Goal: Task Accomplishment & Management: Complete application form

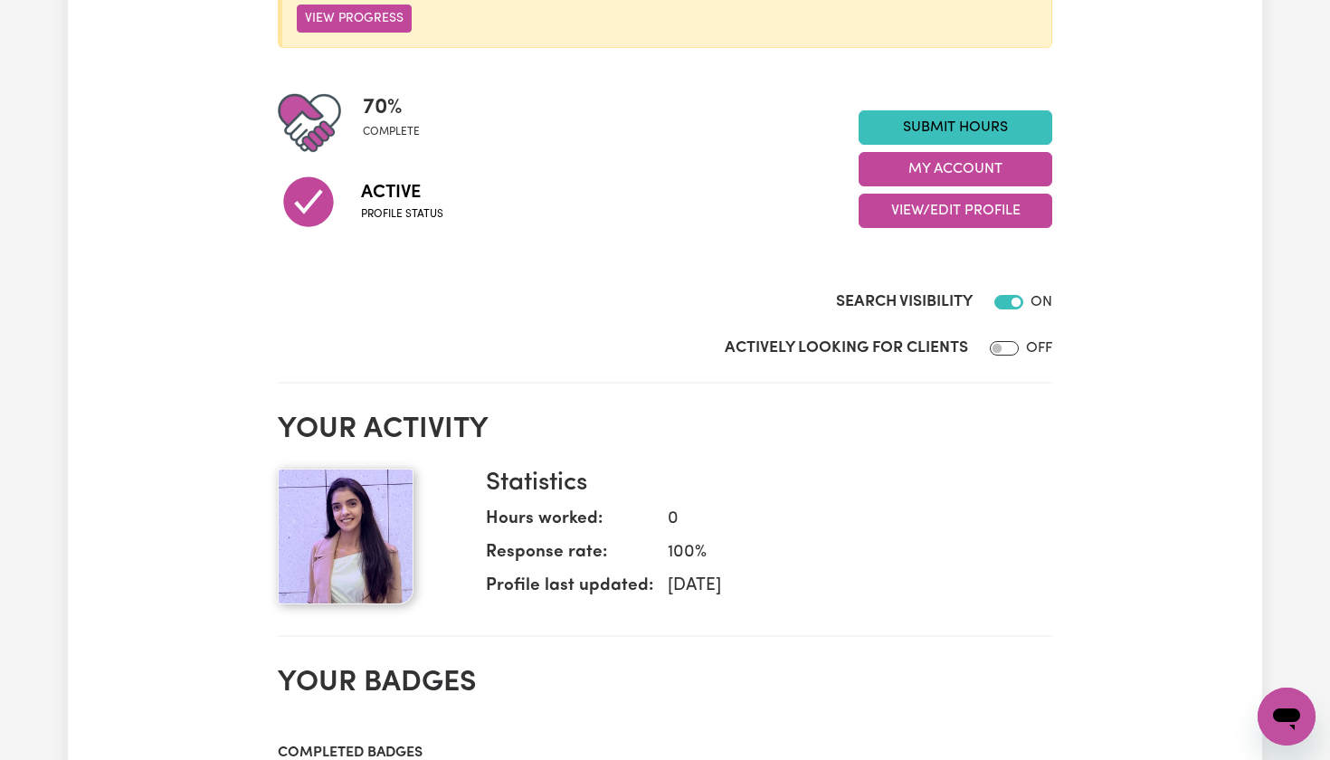
scroll to position [375, 0]
click at [1012, 342] on input "Actively Looking for Clients" at bounding box center [1004, 347] width 29 height 14
checkbox input "true"
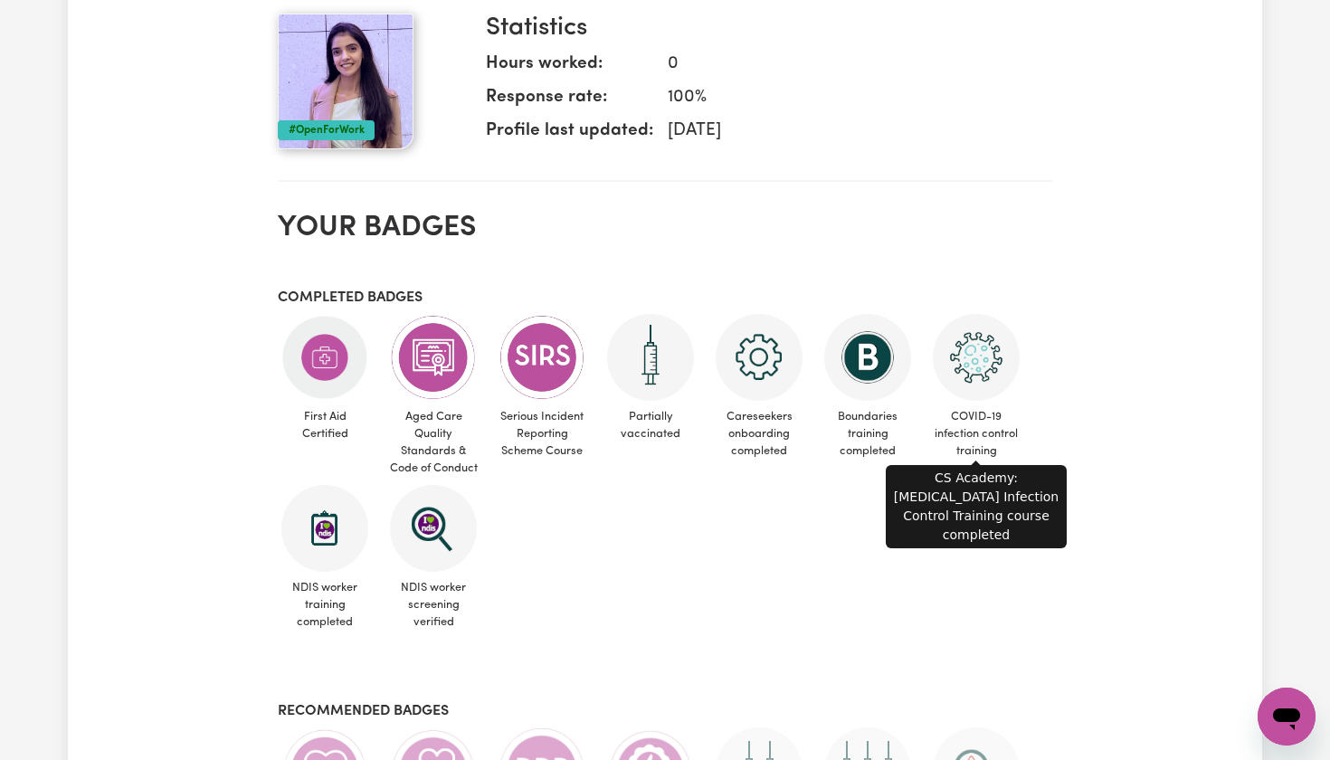
scroll to position [830, 0]
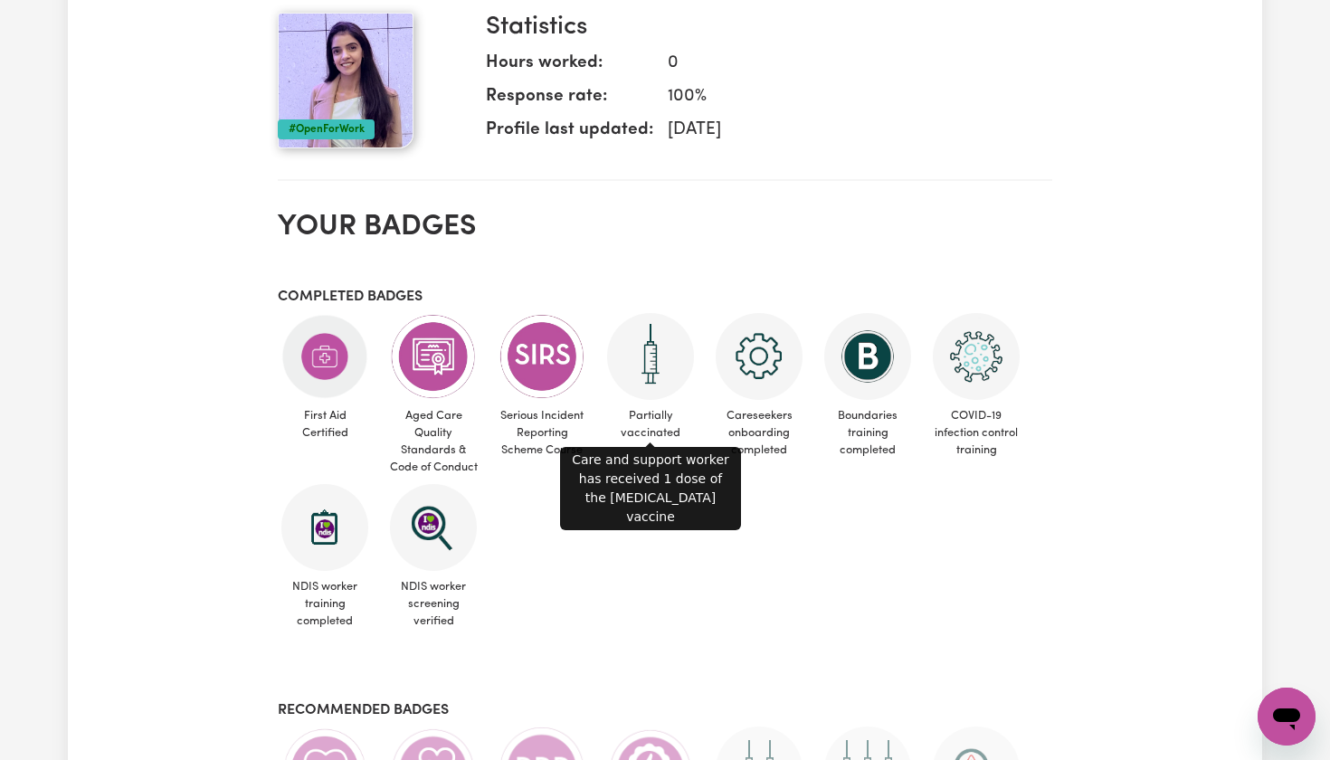
click at [663, 350] on img at bounding box center [650, 356] width 87 height 87
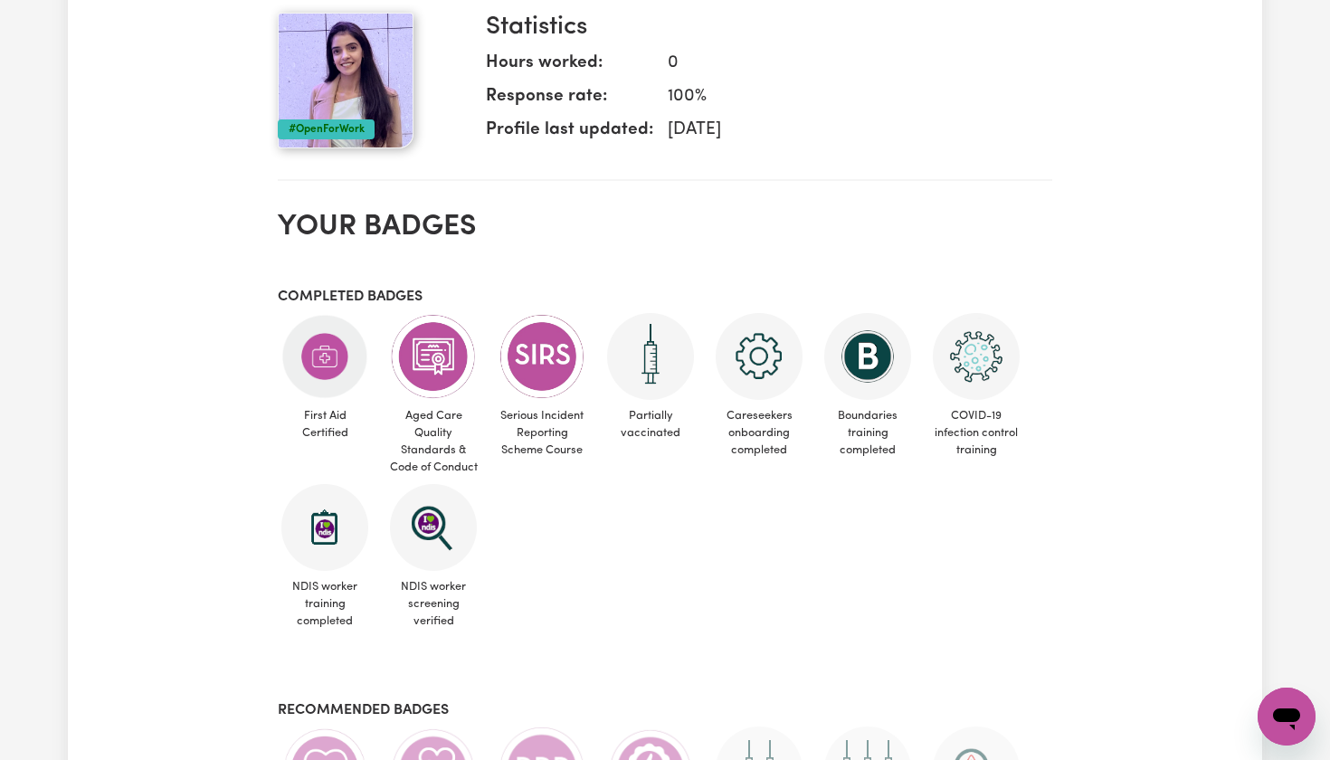
click at [663, 350] on img at bounding box center [650, 356] width 87 height 87
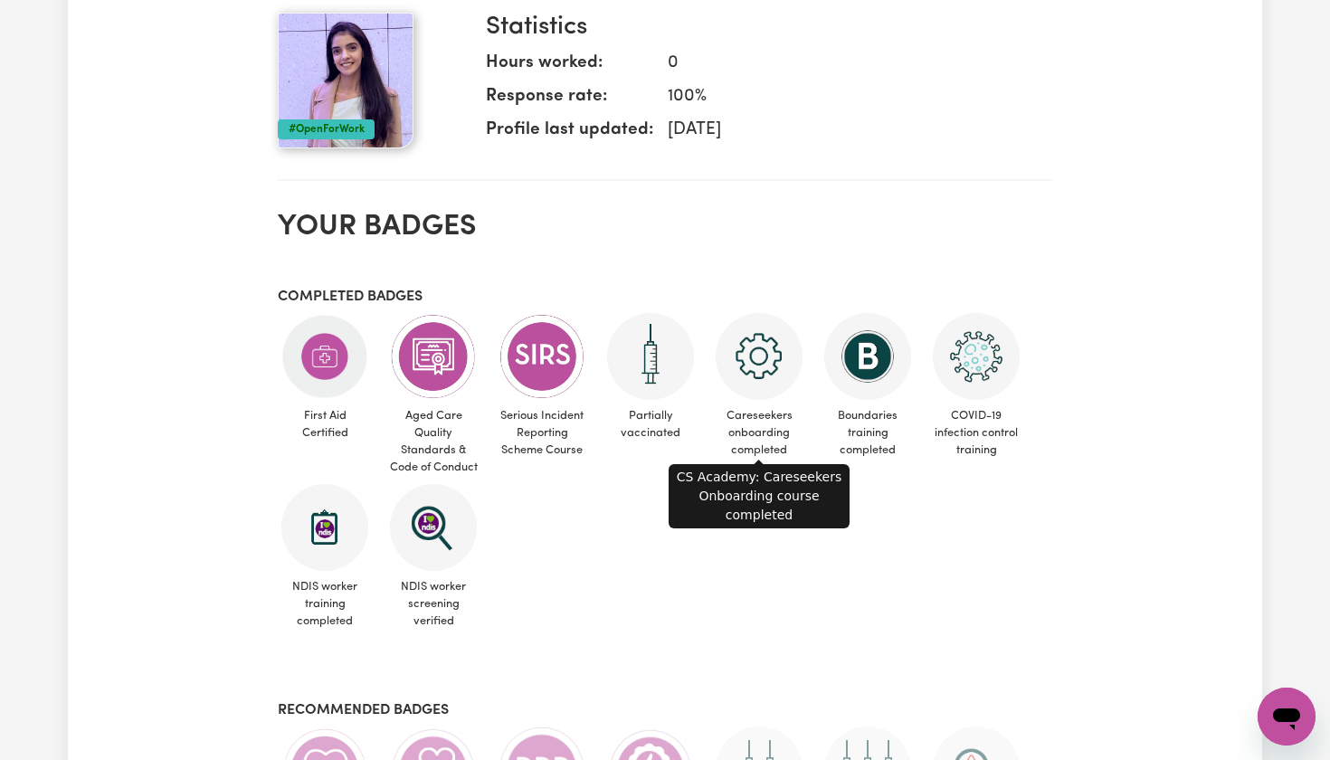
click at [766, 375] on img at bounding box center [759, 356] width 87 height 87
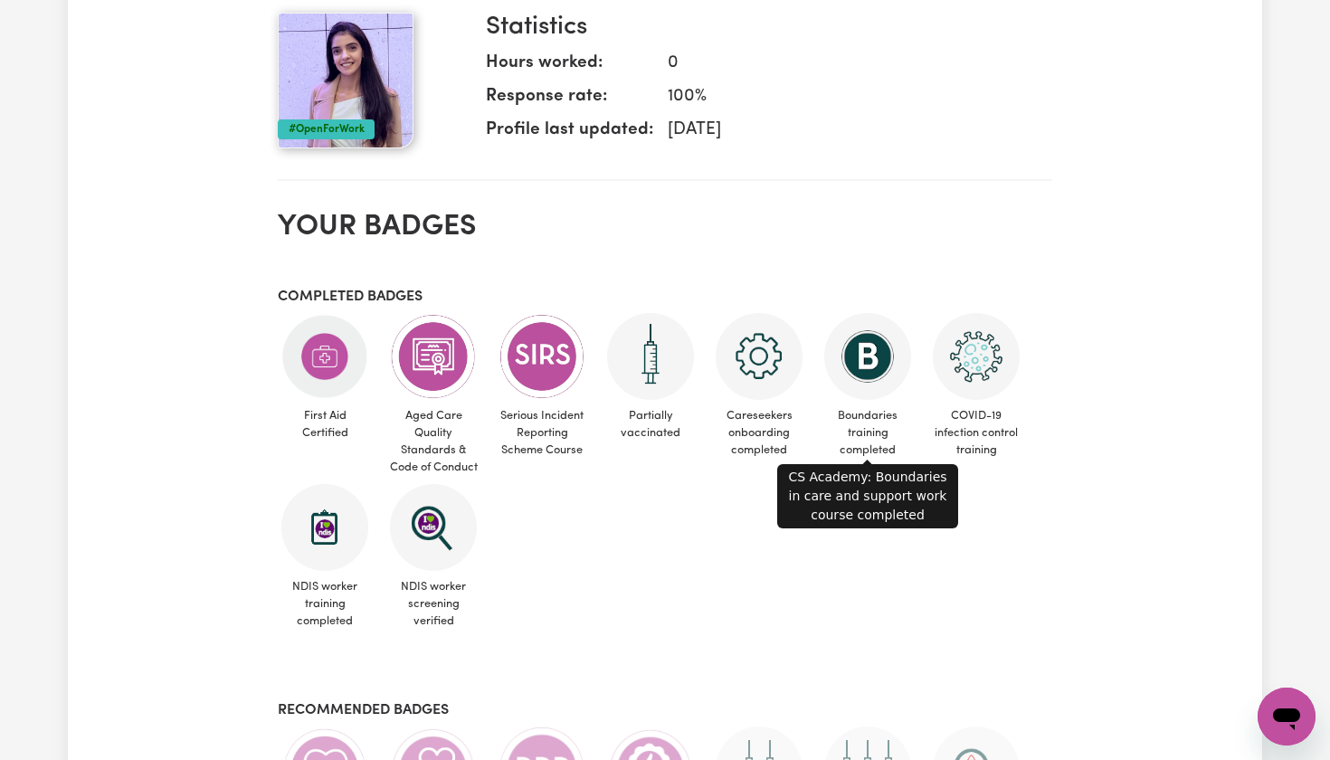
click at [882, 361] on img at bounding box center [867, 356] width 87 height 87
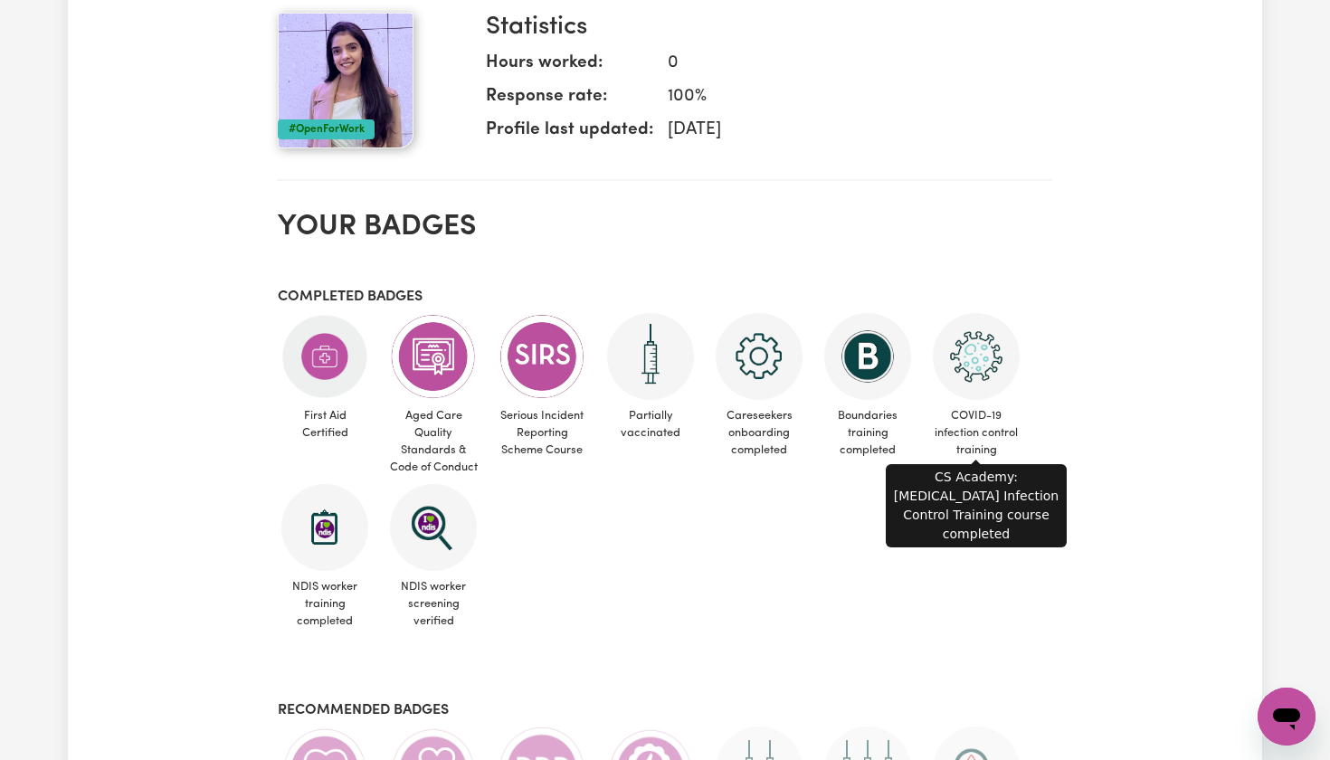
click at [1000, 353] on img at bounding box center [976, 356] width 87 height 87
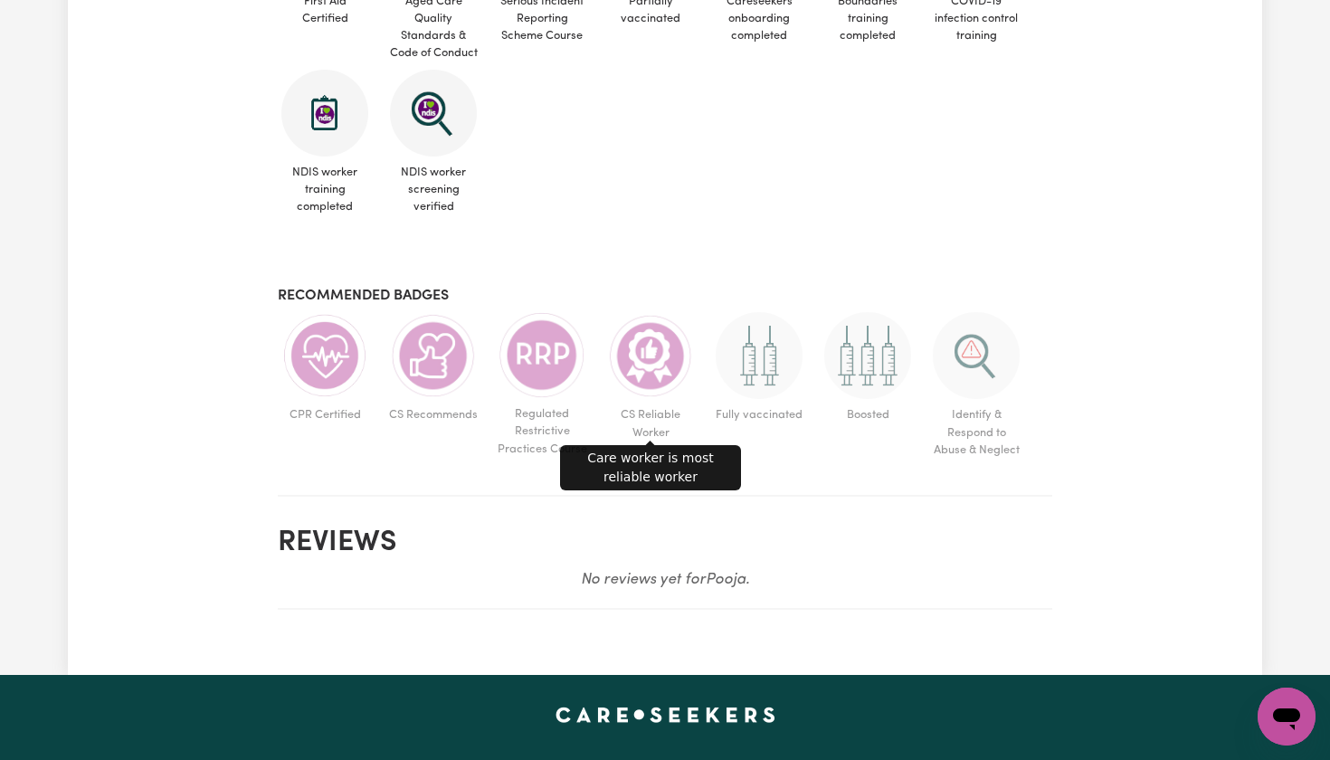
scroll to position [1251, 0]
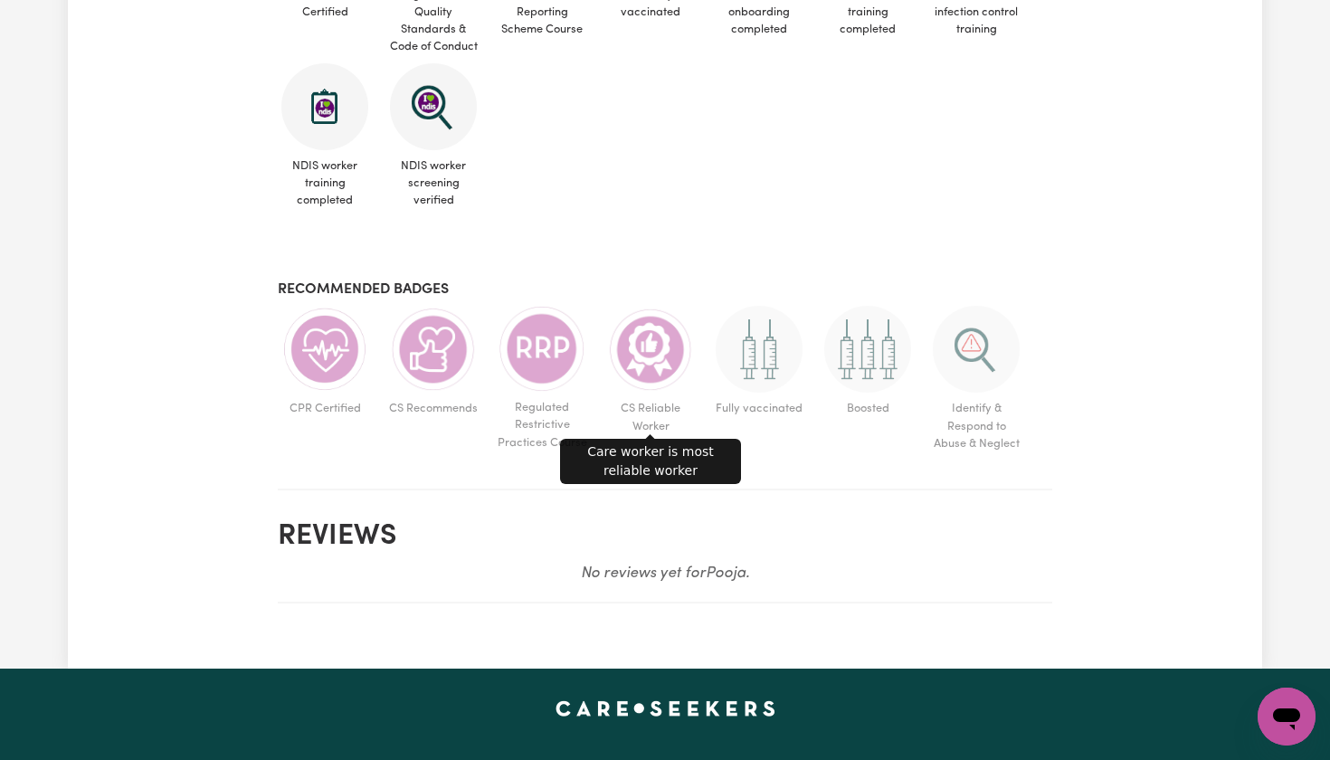
click at [650, 340] on img at bounding box center [650, 349] width 87 height 87
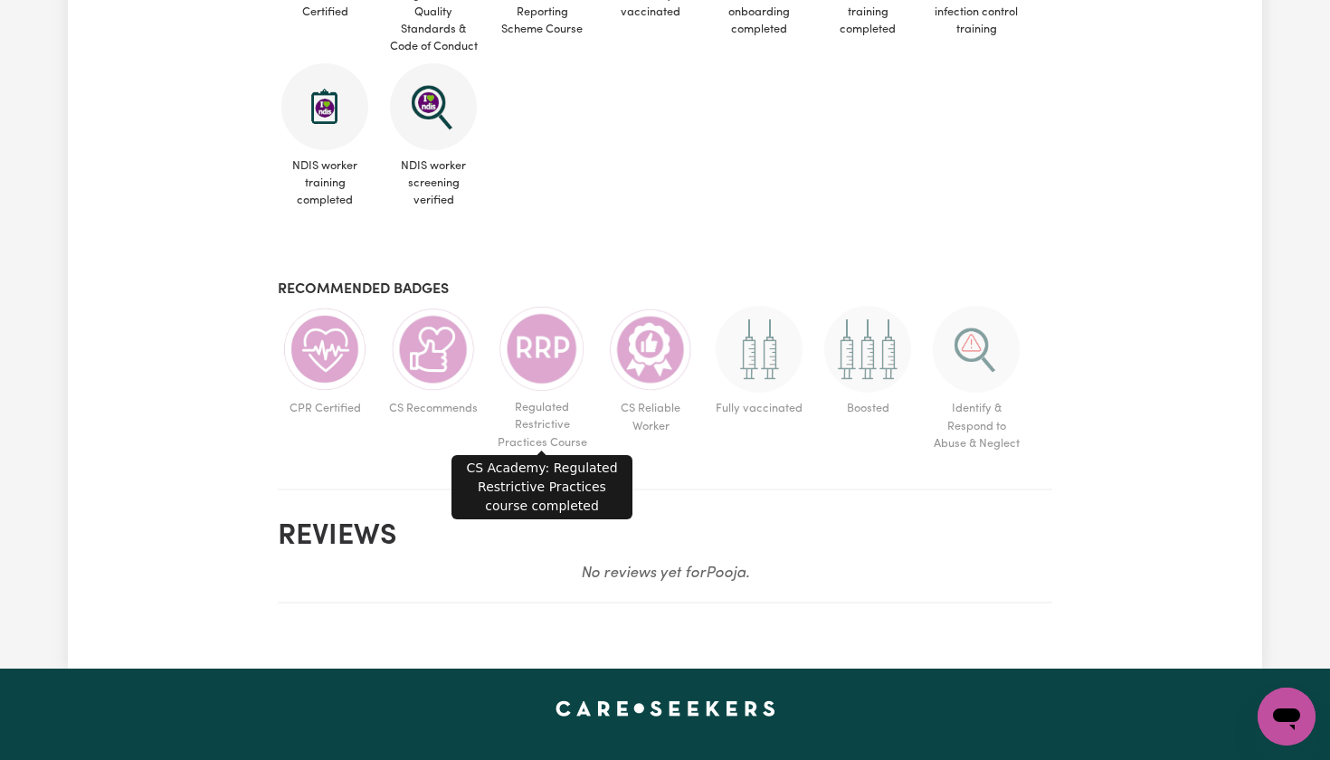
click at [538, 341] on img at bounding box center [542, 349] width 87 height 86
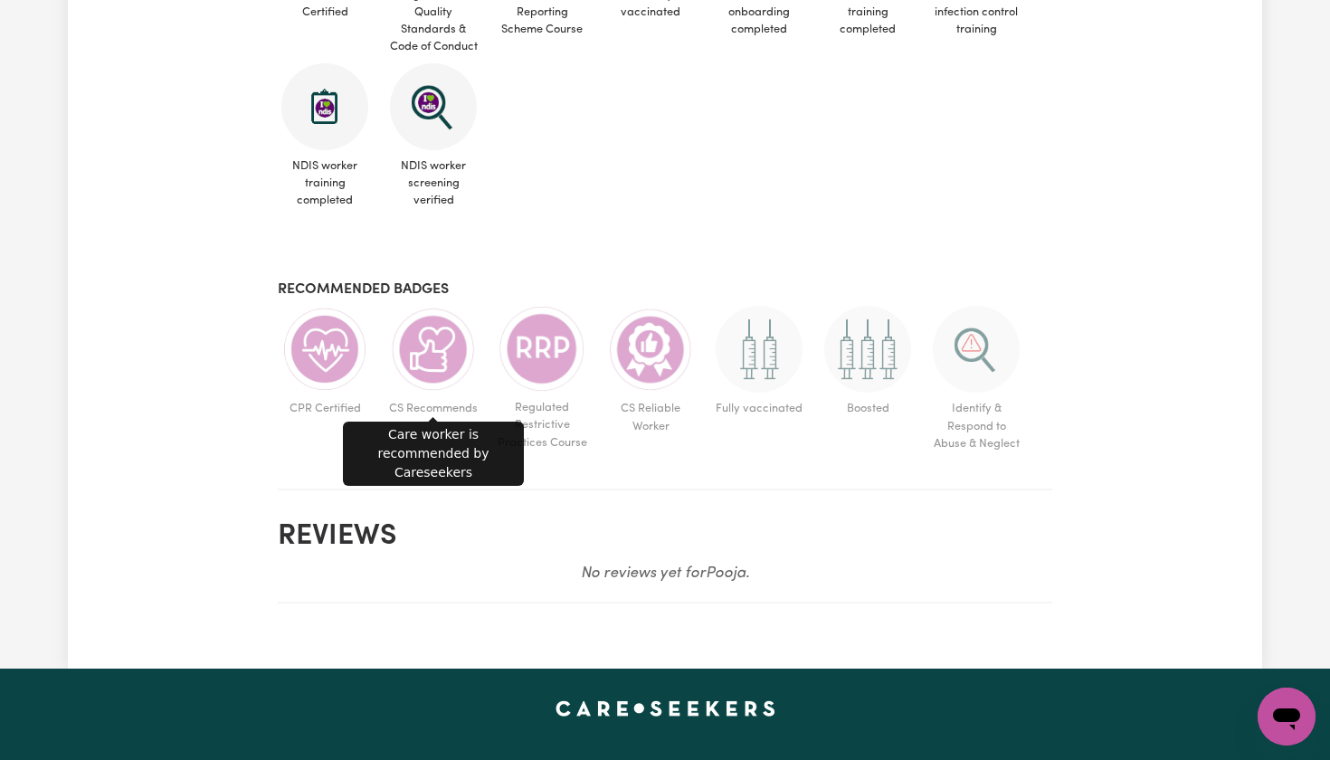
click at [411, 337] on img at bounding box center [433, 349] width 87 height 87
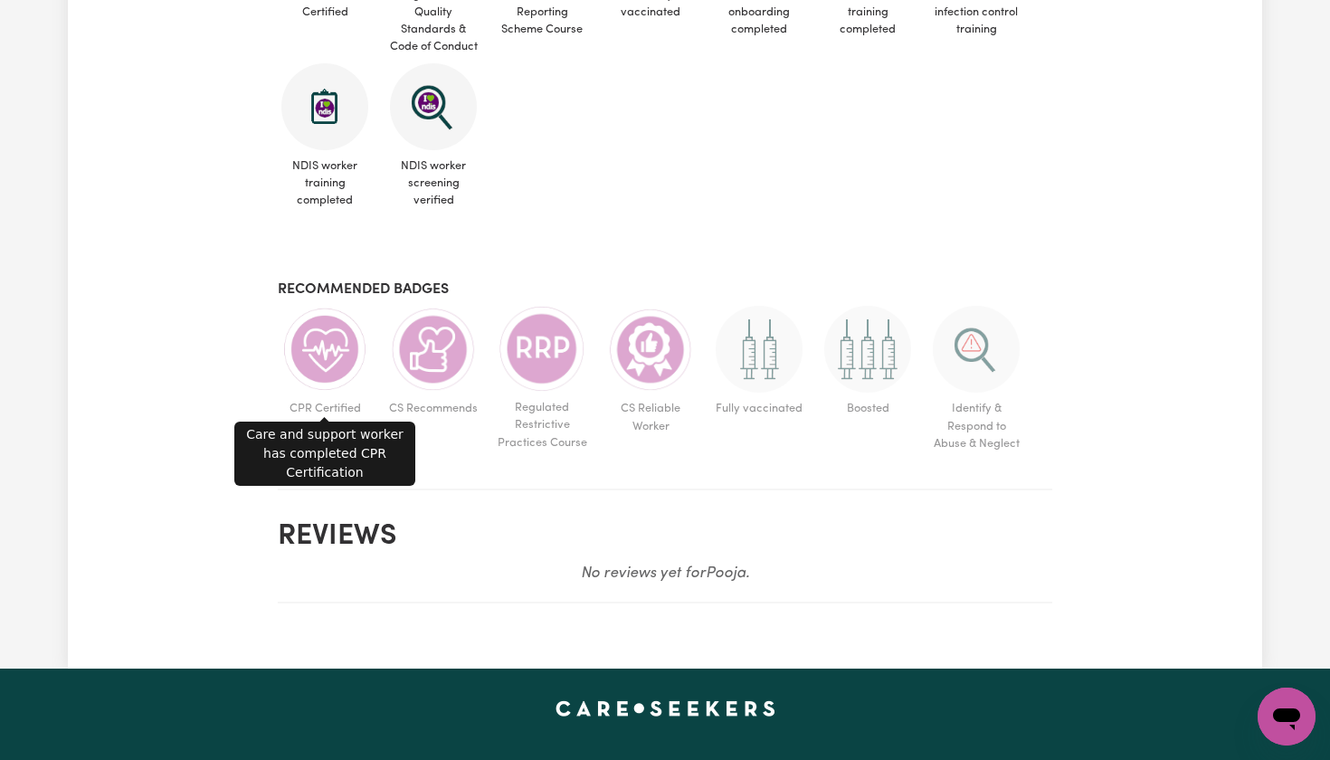
click at [322, 361] on img at bounding box center [324, 349] width 87 height 87
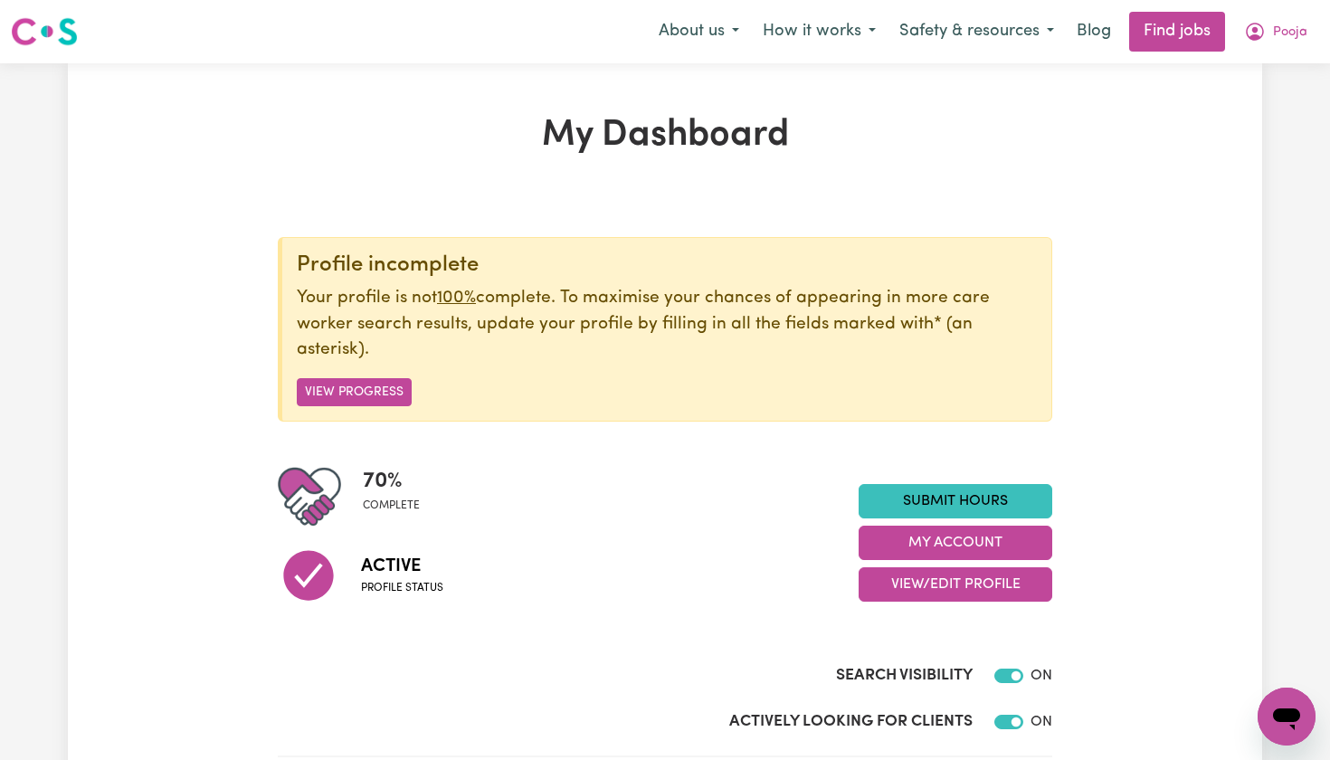
scroll to position [0, 0]
click at [730, 26] on button "About us" at bounding box center [699, 32] width 104 height 38
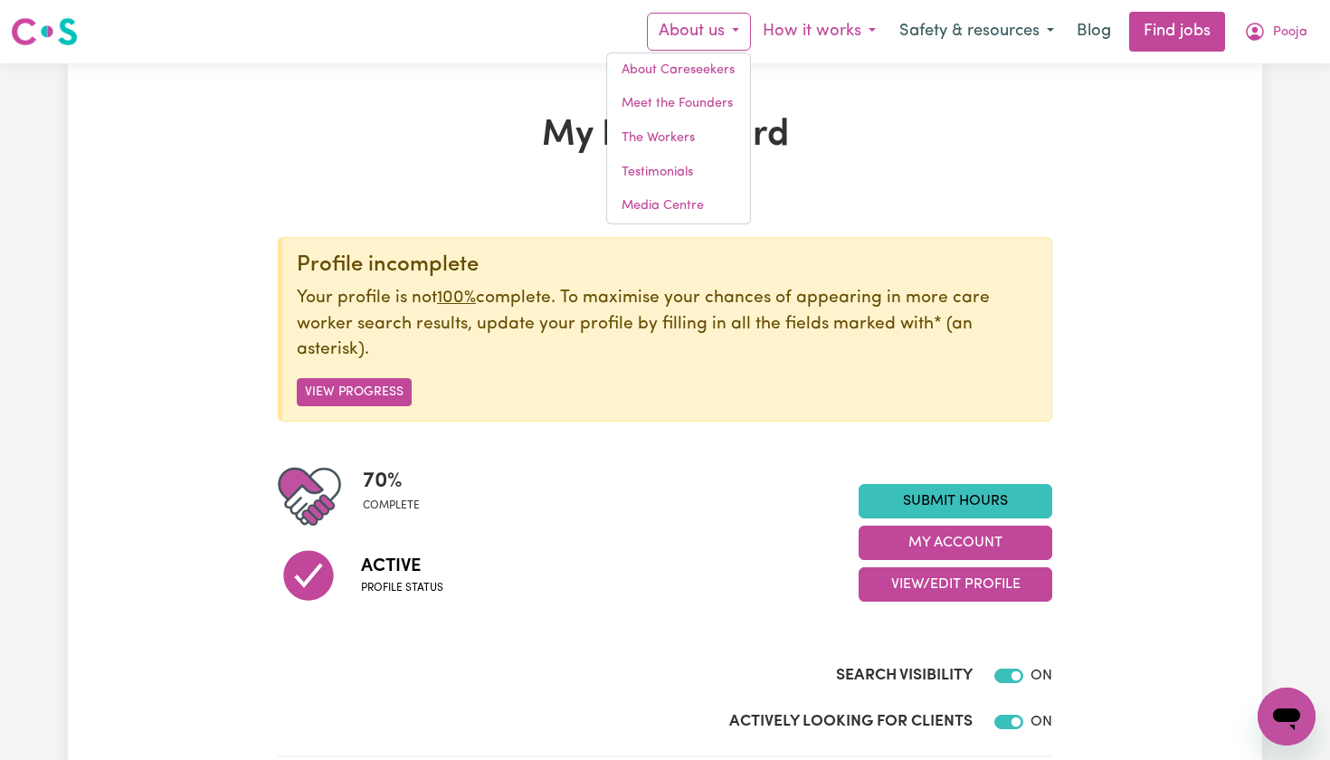
click at [870, 30] on button "How it works" at bounding box center [819, 32] width 137 height 38
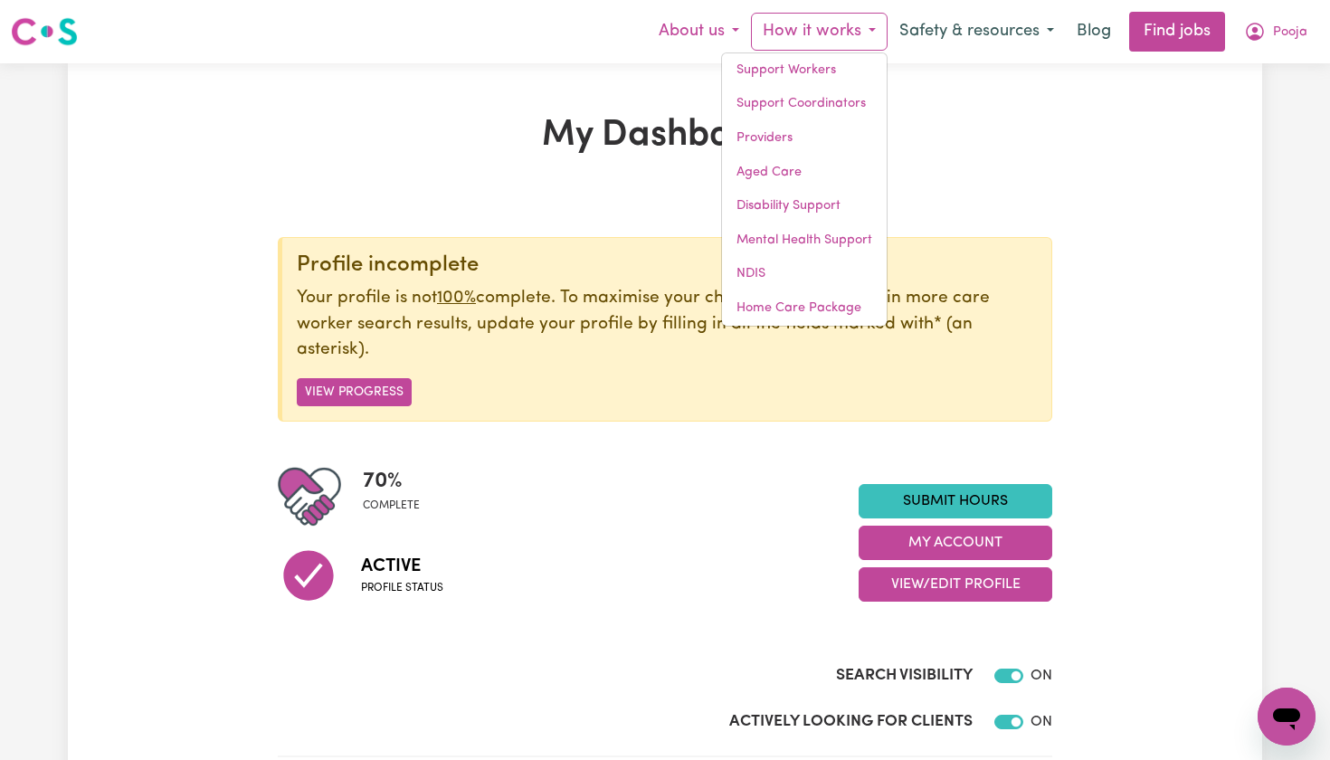
click at [738, 33] on button "About us" at bounding box center [699, 32] width 104 height 38
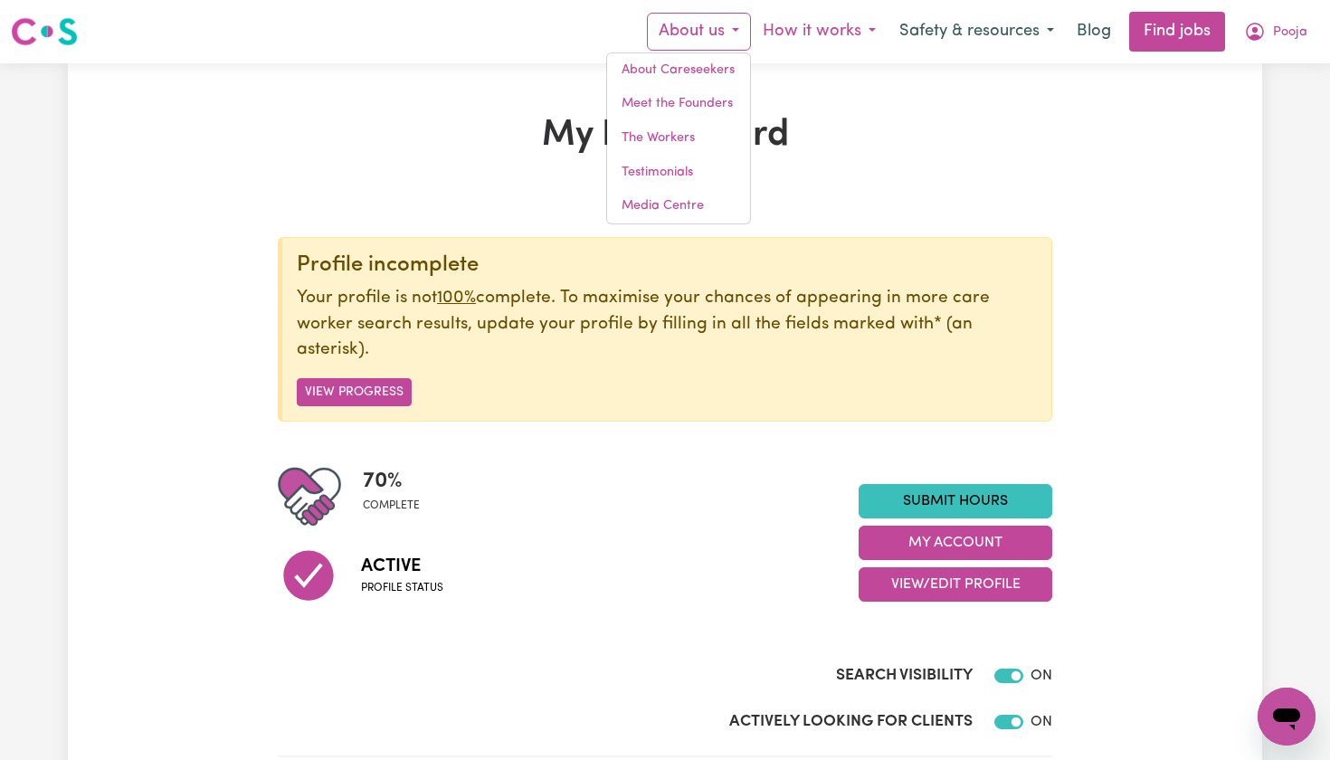
click at [869, 31] on button "How it works" at bounding box center [819, 32] width 137 height 38
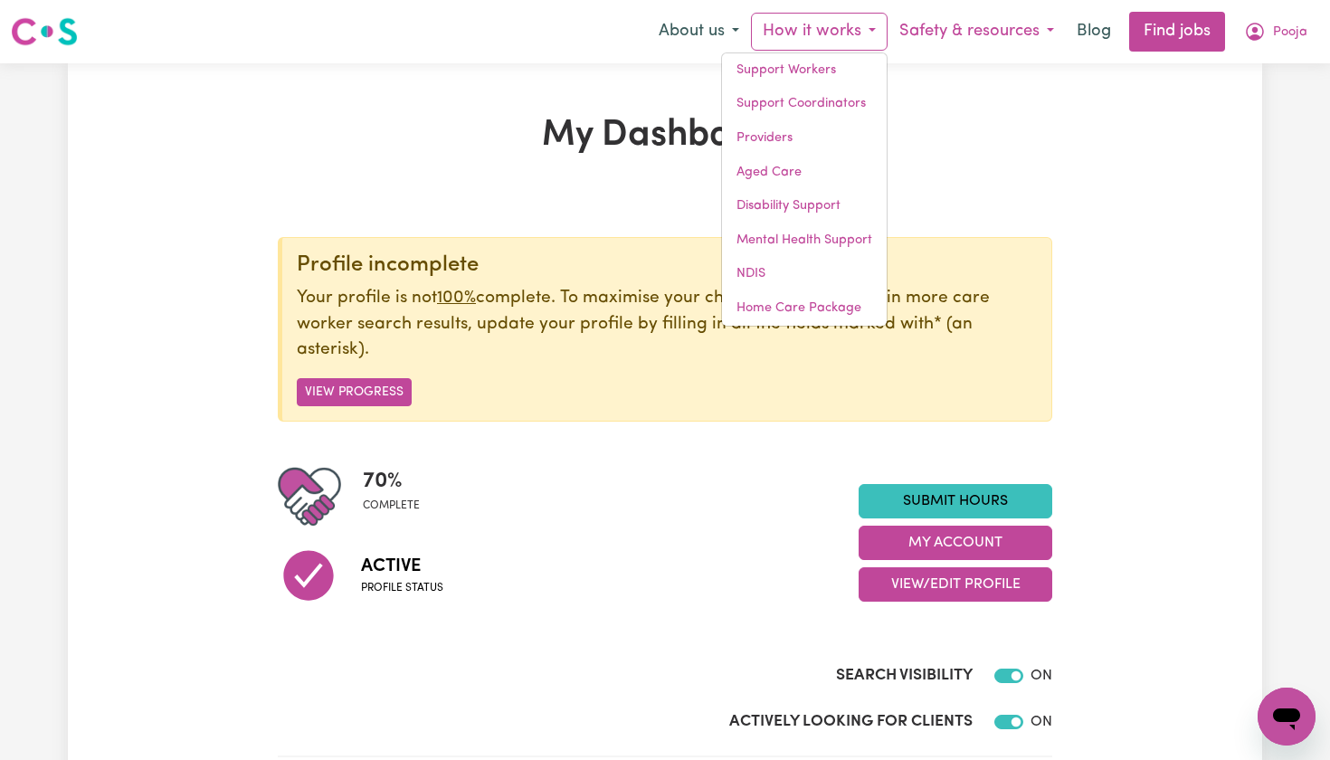
click at [1048, 27] on button "Safety & resources" at bounding box center [977, 32] width 178 height 38
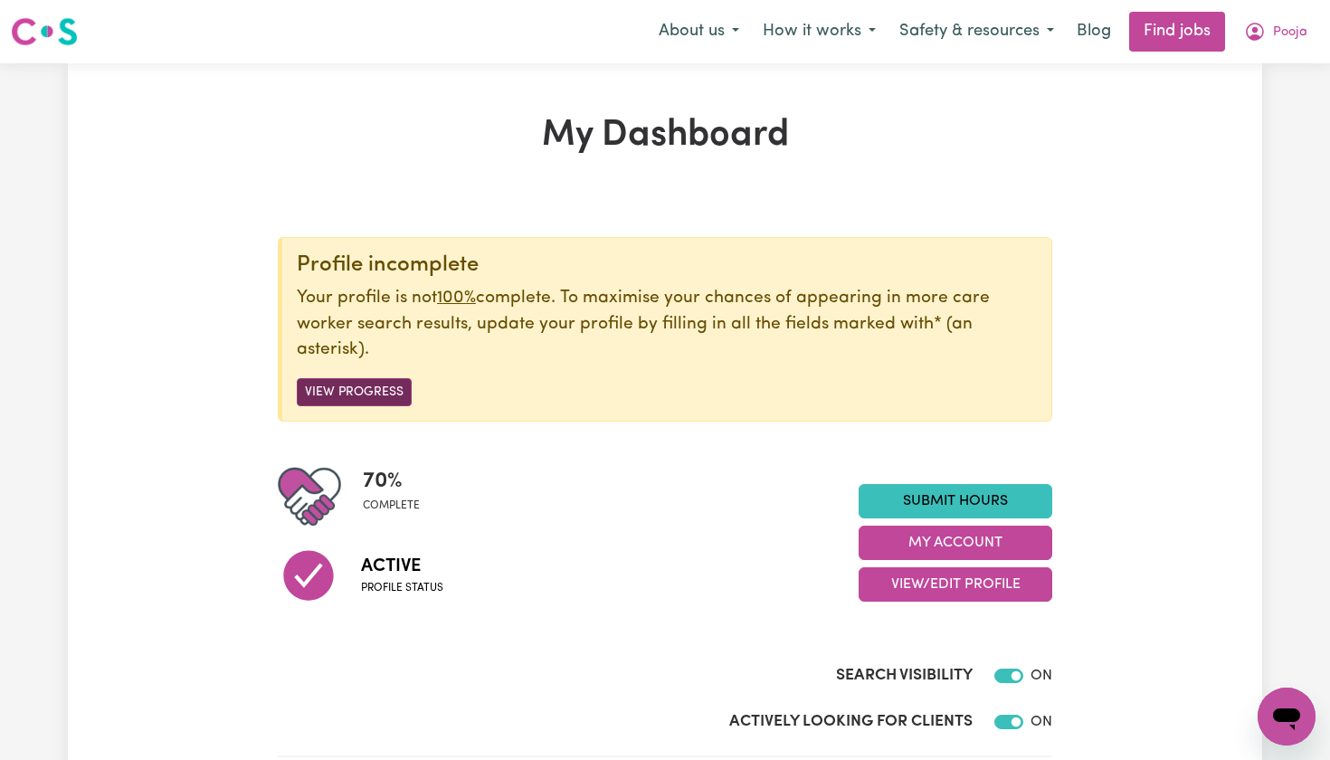
click at [333, 390] on button "View Progress" at bounding box center [354, 392] width 115 height 28
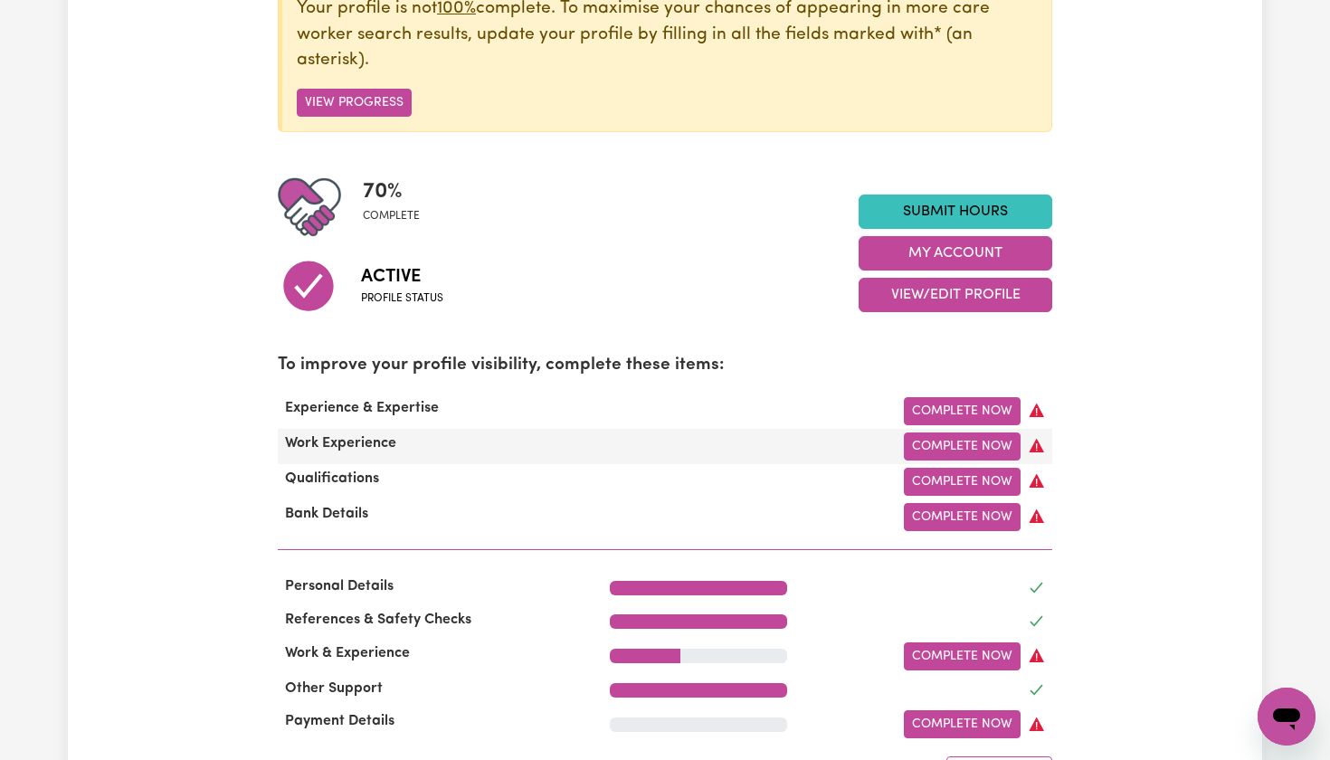
scroll to position [406, 0]
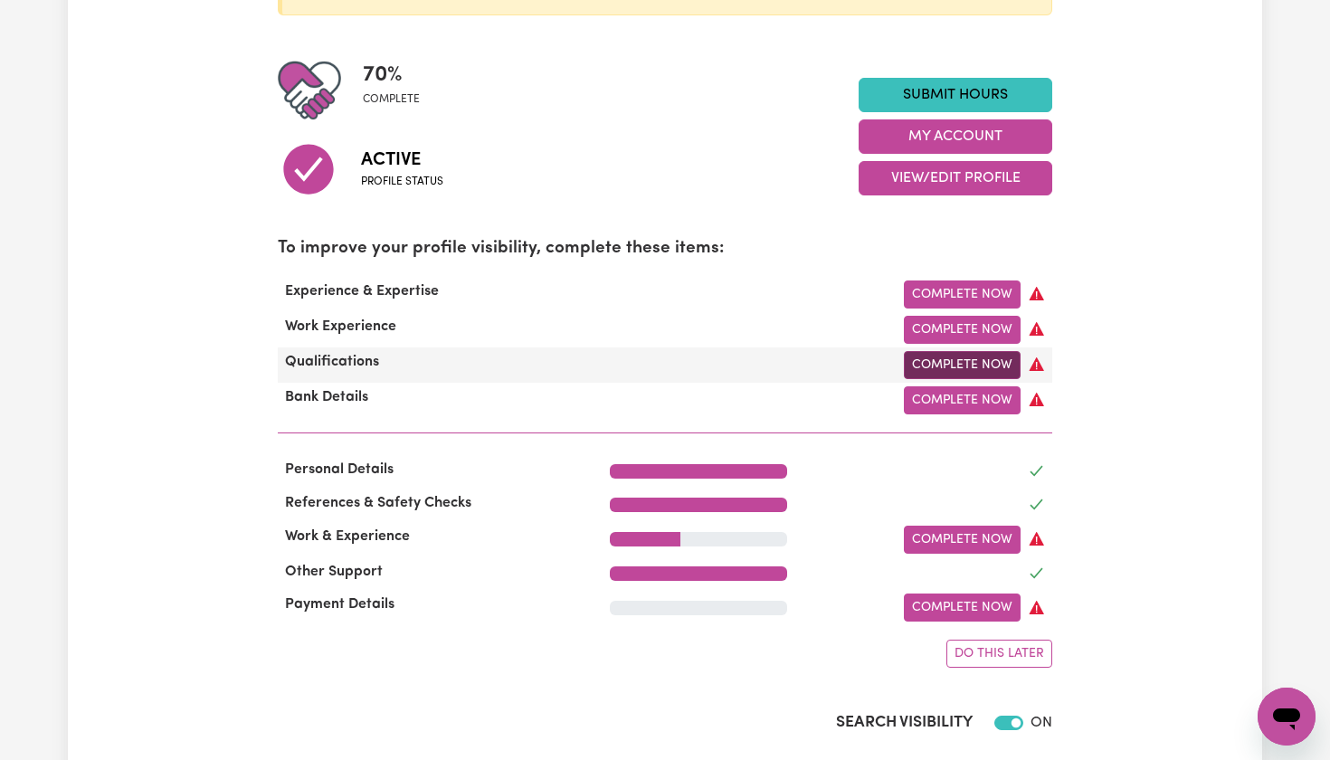
click at [967, 360] on link "Complete Now" at bounding box center [962, 365] width 117 height 28
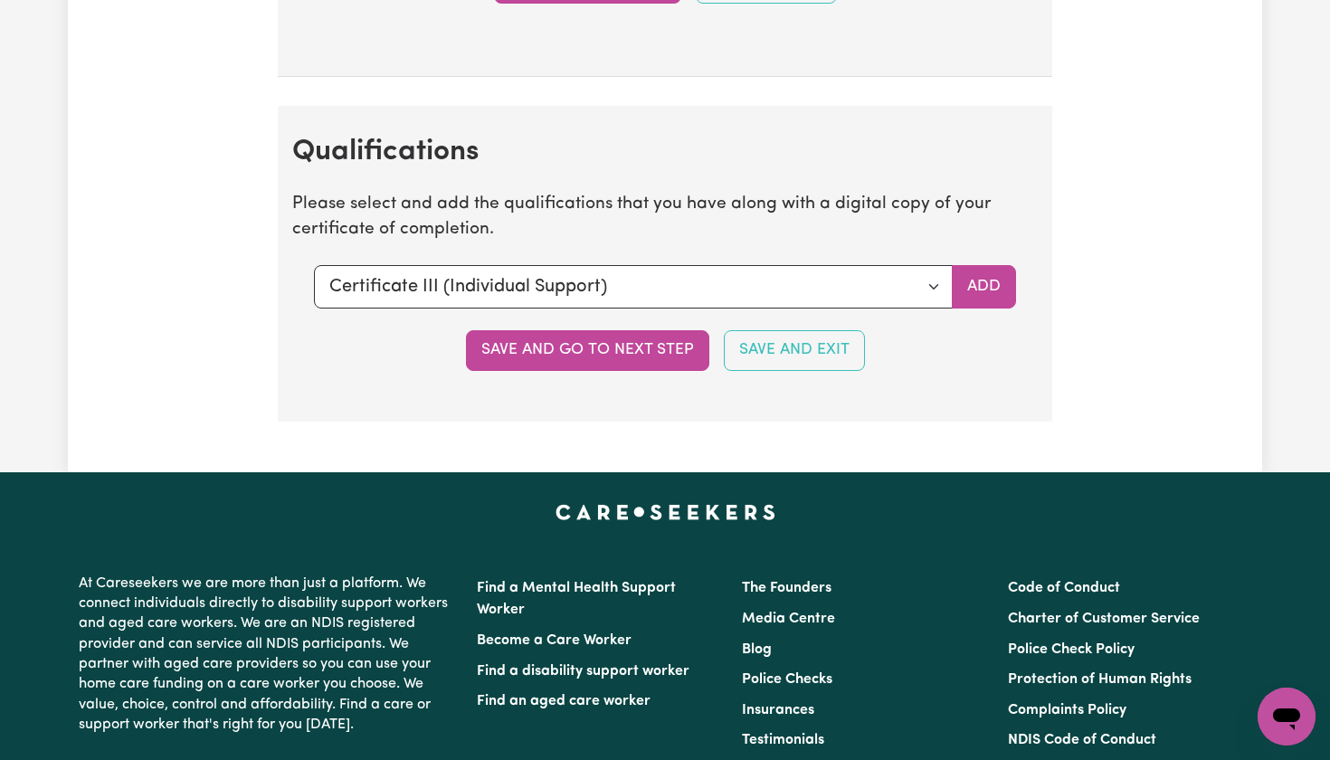
scroll to position [4162, 0]
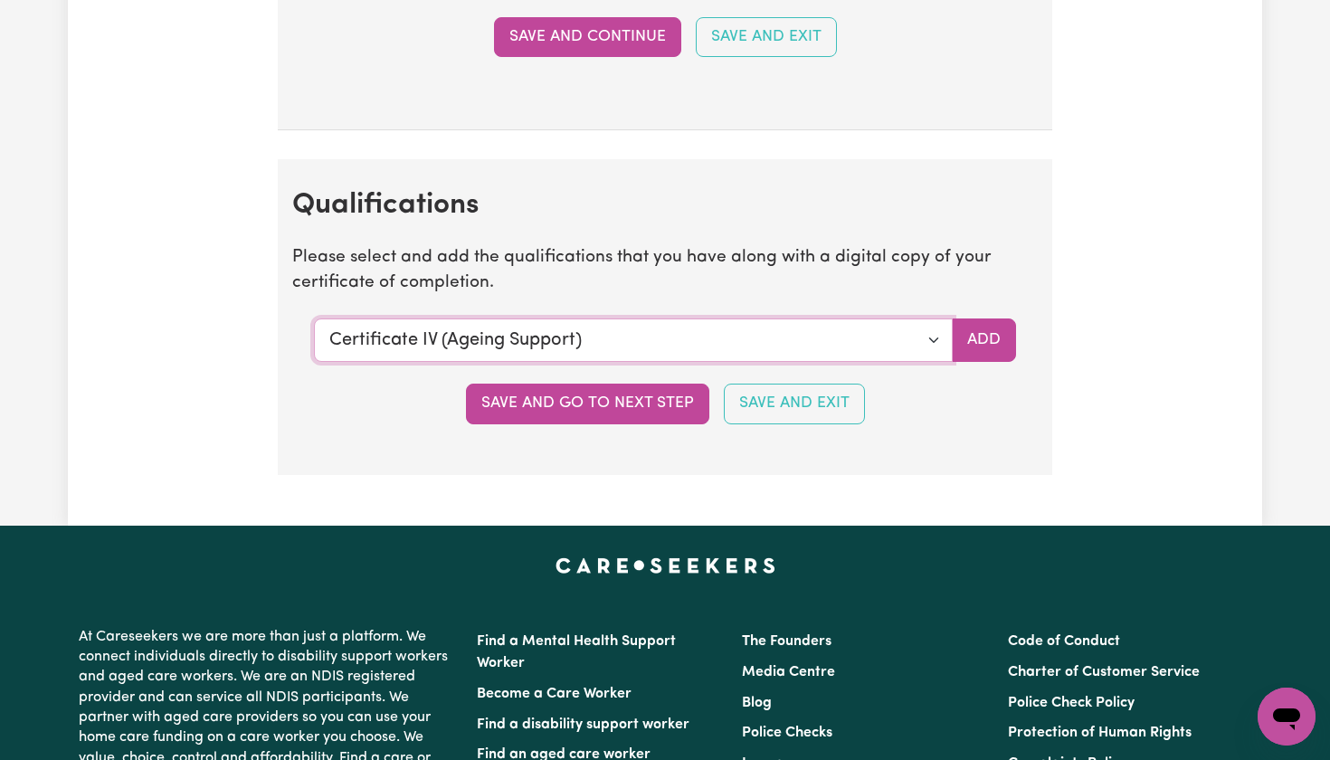
select select "Diploma of Community Services"
click at [974, 319] on button "Add" at bounding box center [984, 340] width 64 height 43
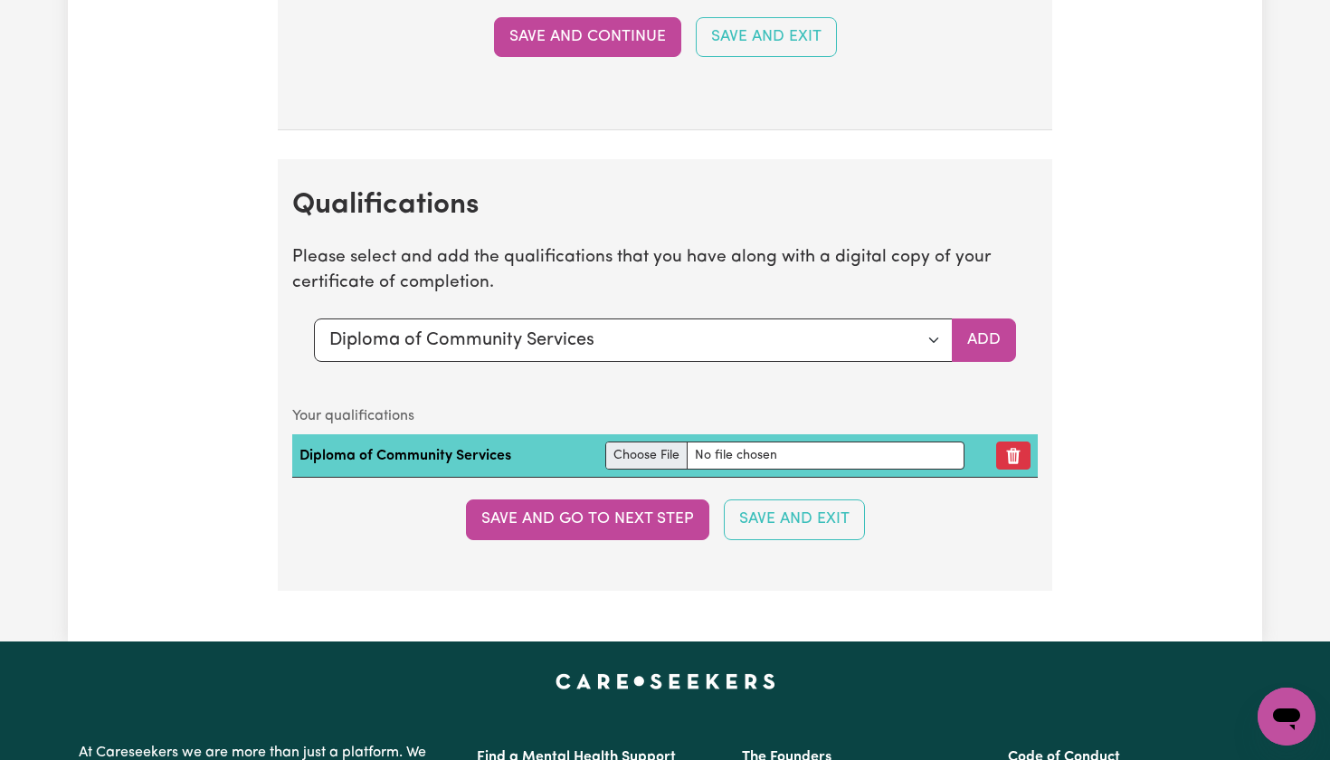
click at [651, 442] on input "file" at bounding box center [784, 456] width 359 height 28
click at [636, 442] on input "file" at bounding box center [784, 456] width 359 height 28
click at [624, 442] on input "file" at bounding box center [784, 456] width 359 height 28
type input "C:\fakepath\Award_SGS11367.pdf"
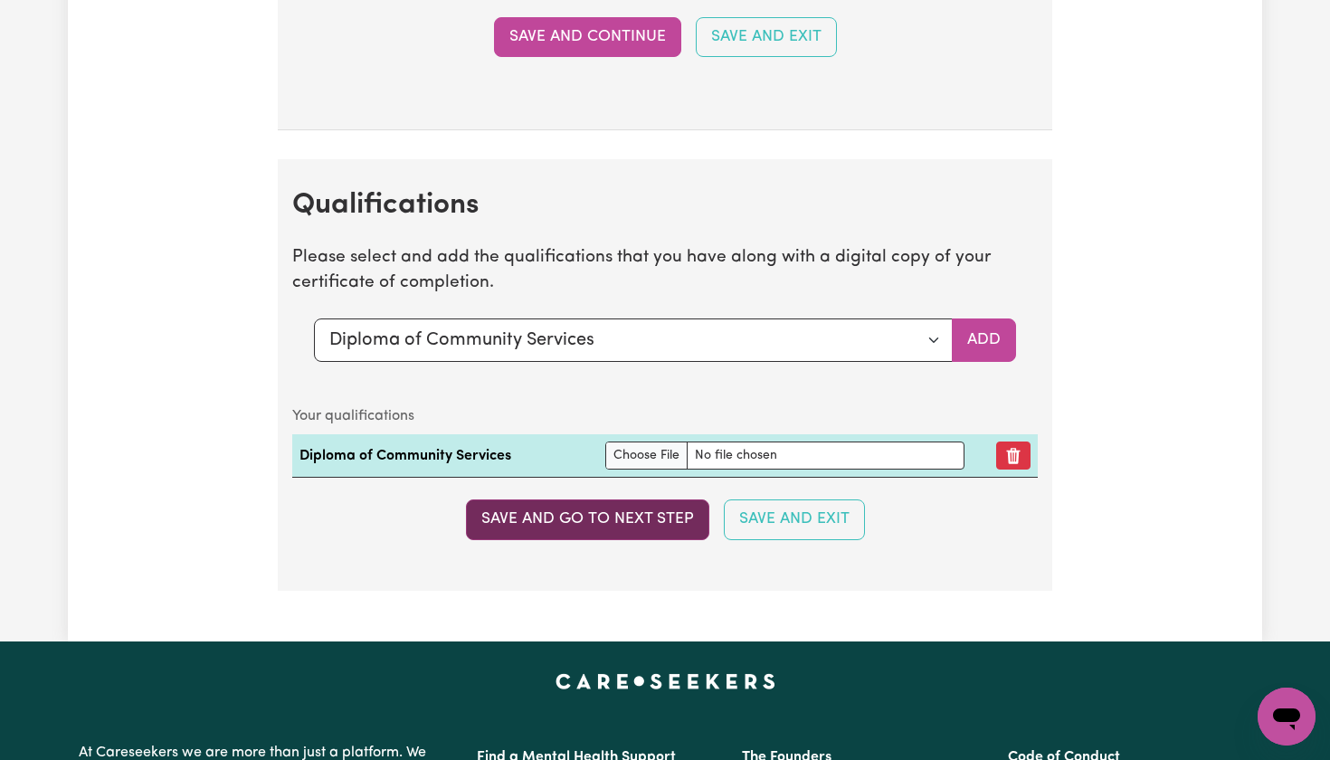
click at [662, 503] on button "Save and go to next step" at bounding box center [587, 520] width 243 height 40
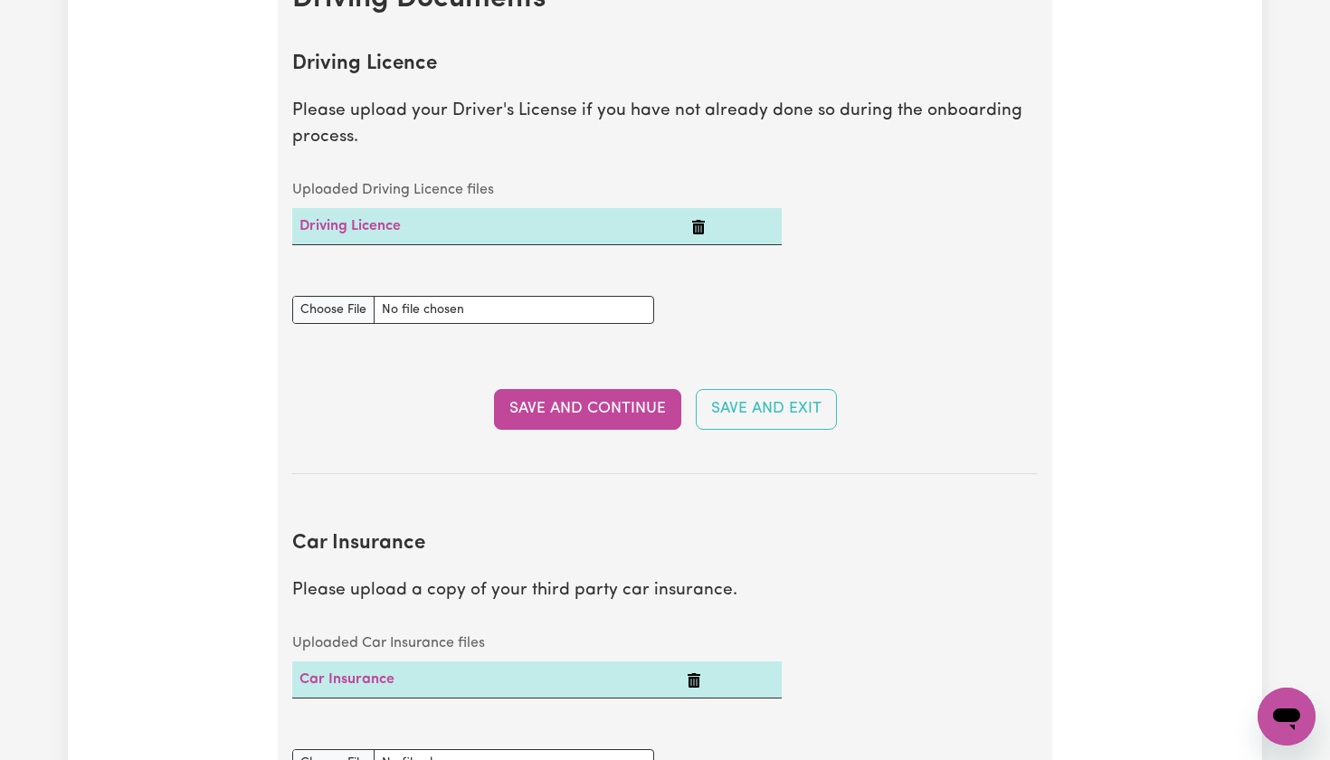
scroll to position [806, 0]
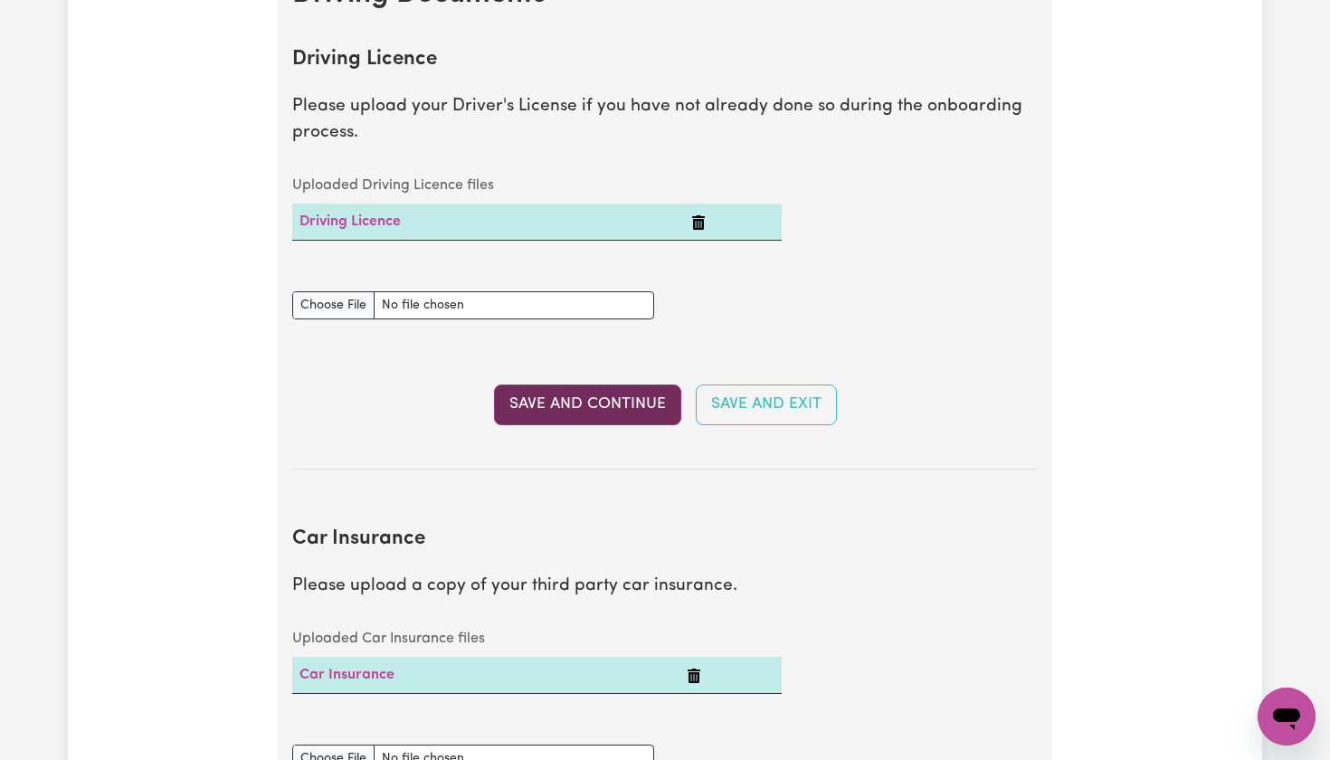
click at [548, 388] on button "Save and Continue" at bounding box center [587, 405] width 187 height 40
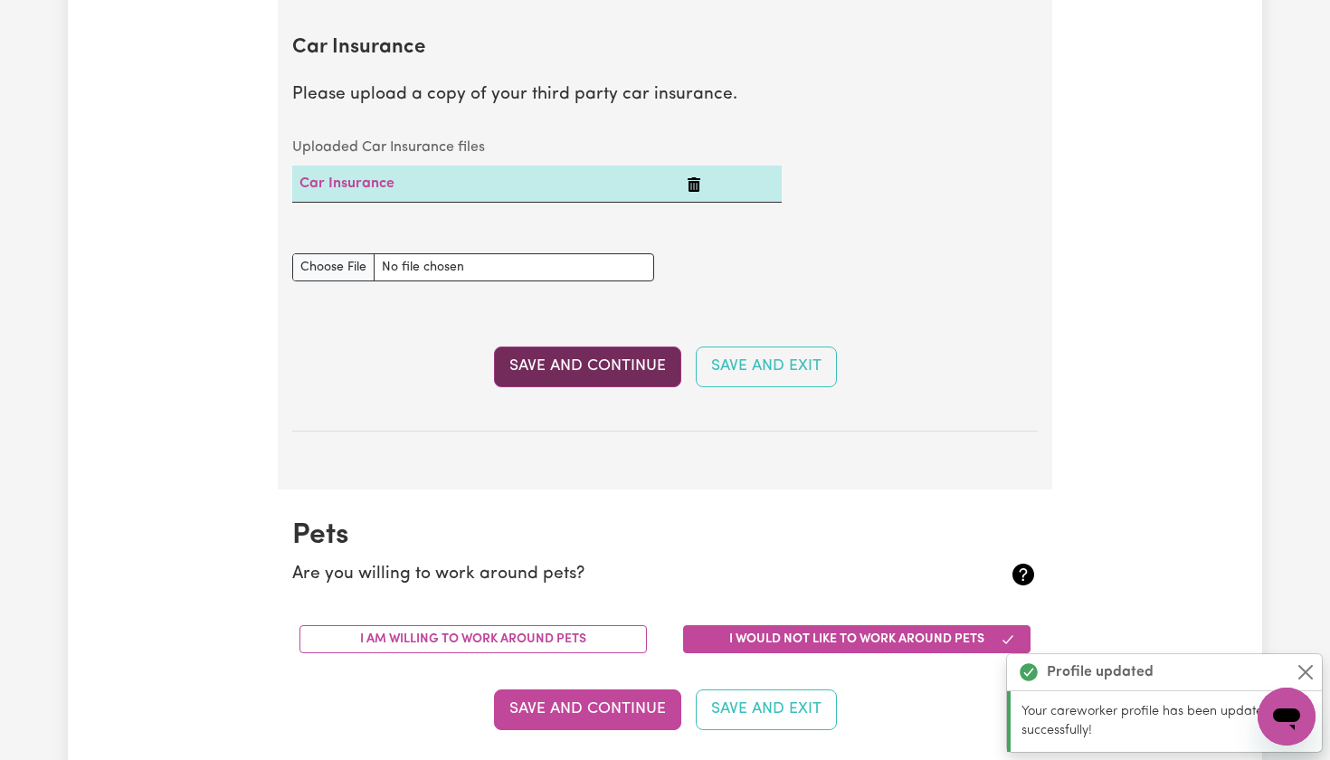
click at [542, 347] on button "Save and Continue" at bounding box center [587, 367] width 187 height 40
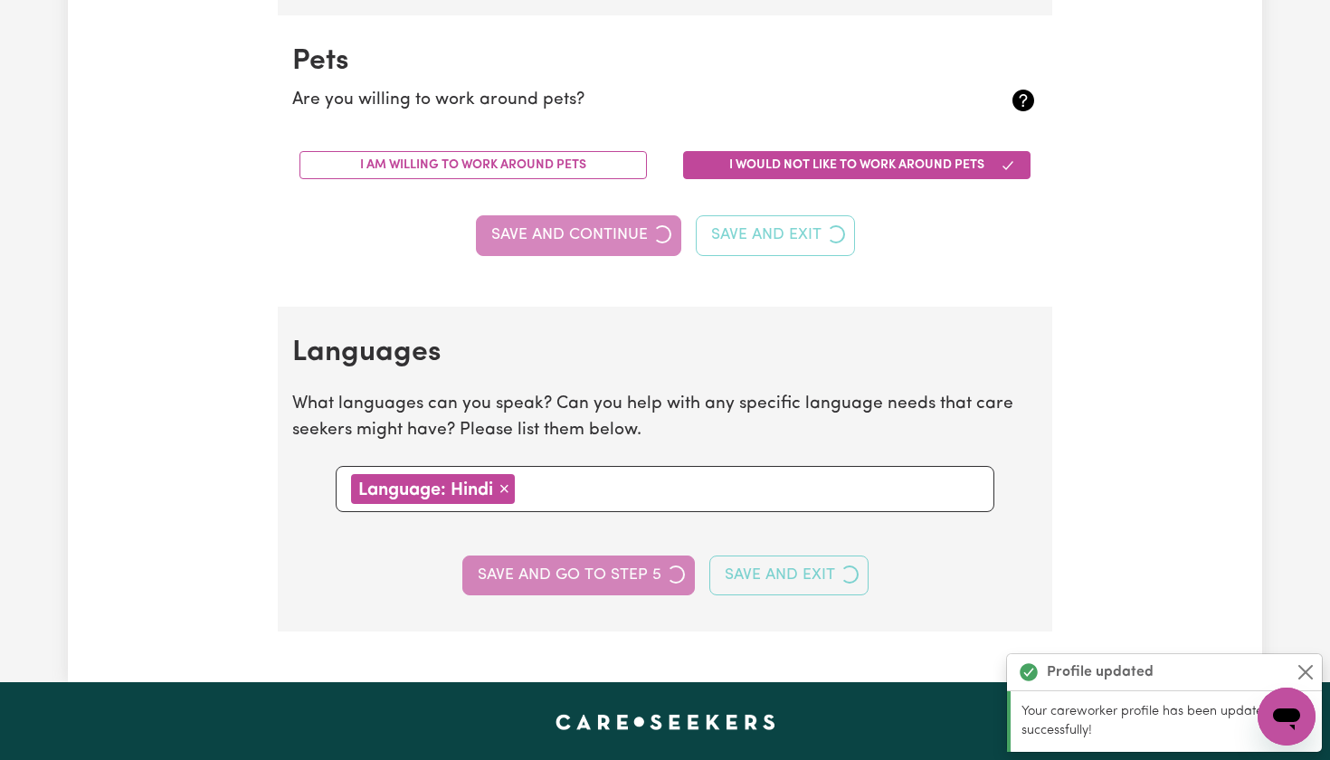
scroll to position [1778, 0]
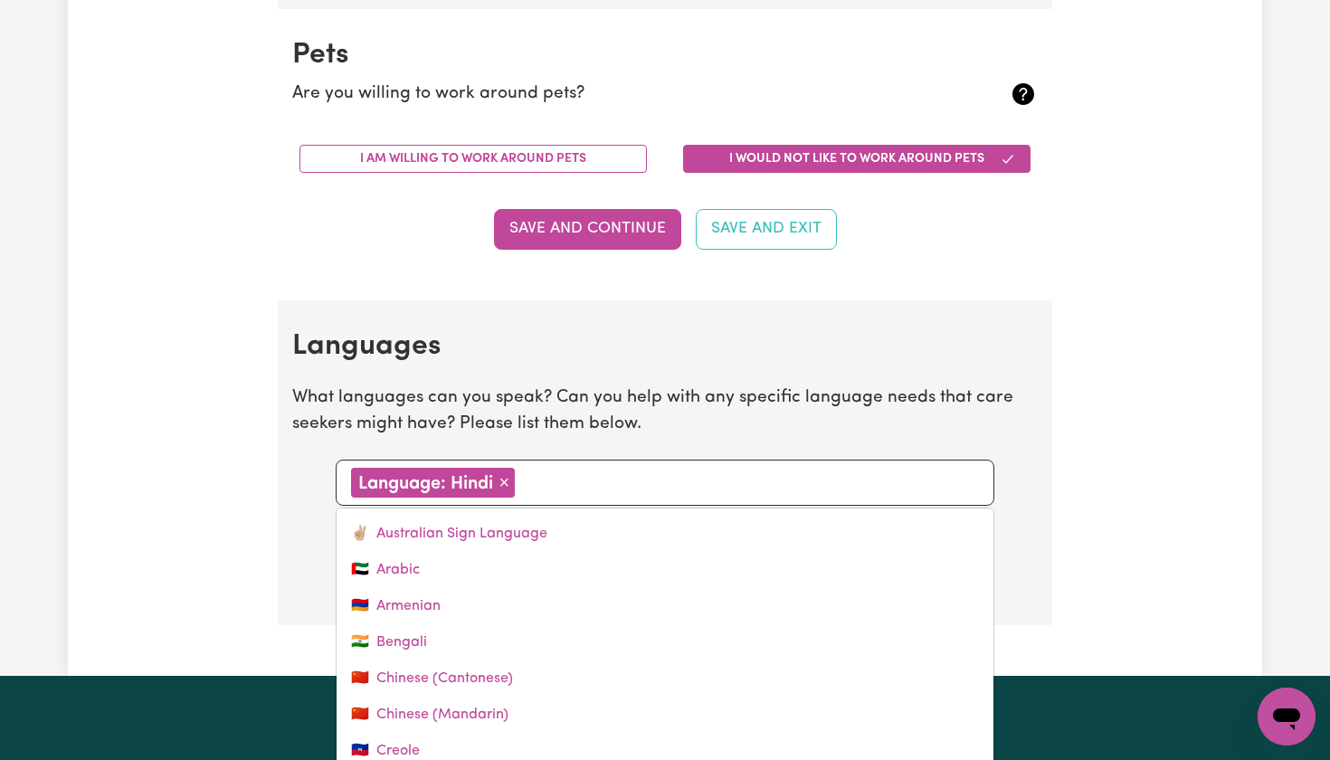
click at [576, 486] on div "Language: Hindi × Remove" at bounding box center [665, 483] width 628 height 30
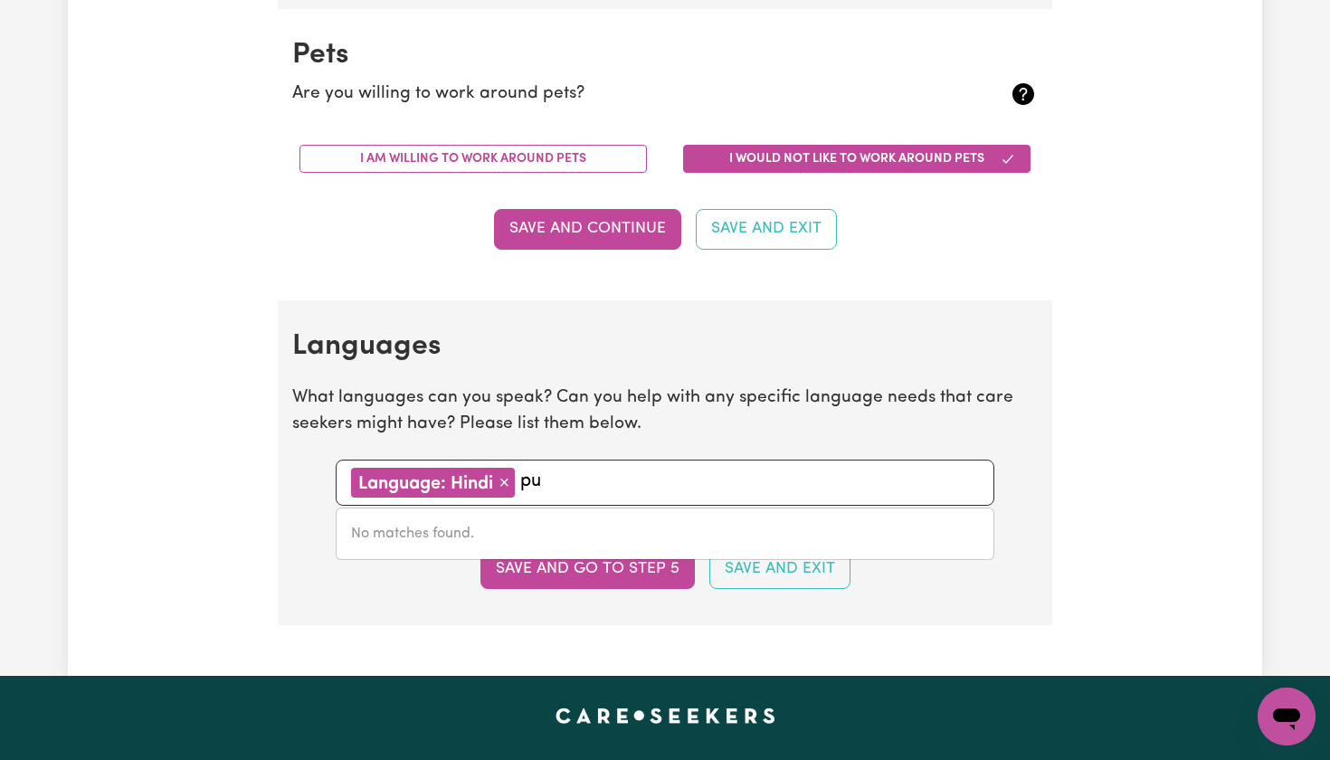
type input "p"
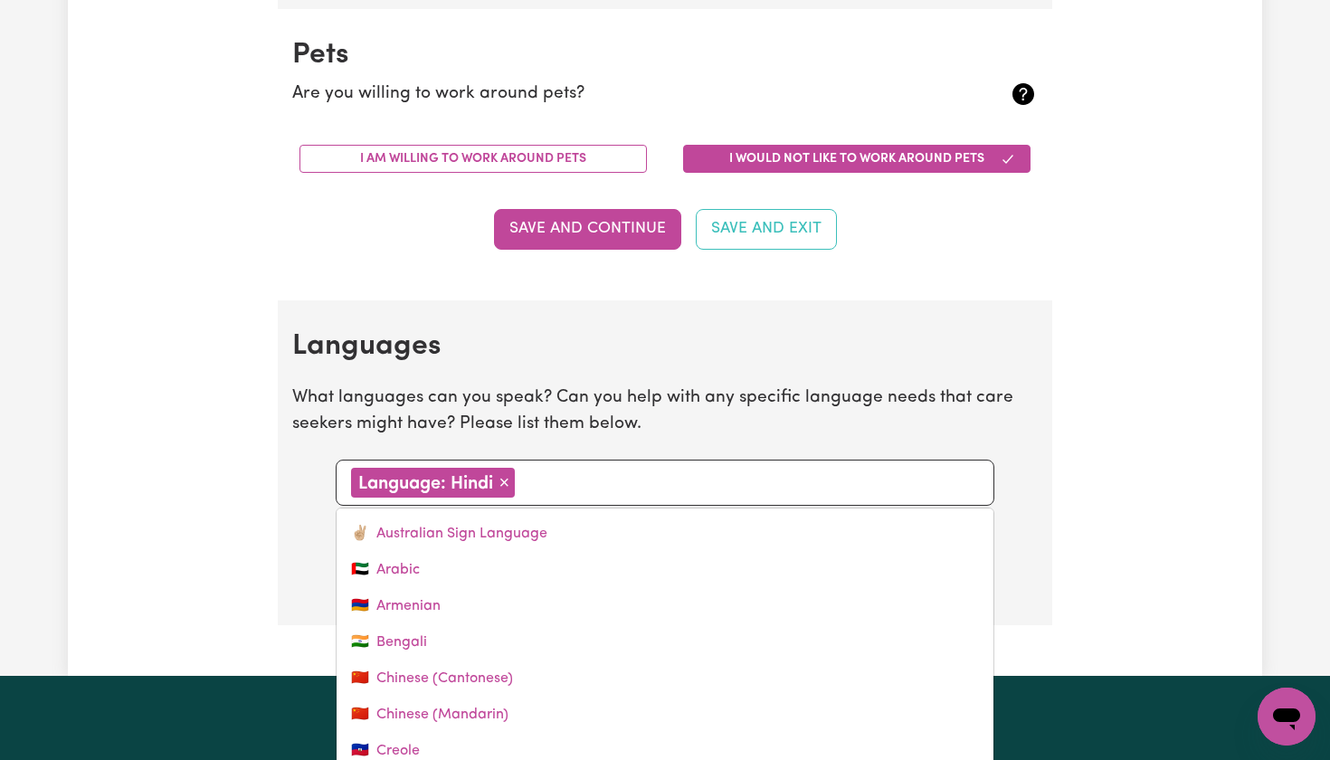
type input "P"
click at [721, 415] on p "What languages can you speak? Can you help with any specific language needs tha…" at bounding box center [665, 412] width 746 height 52
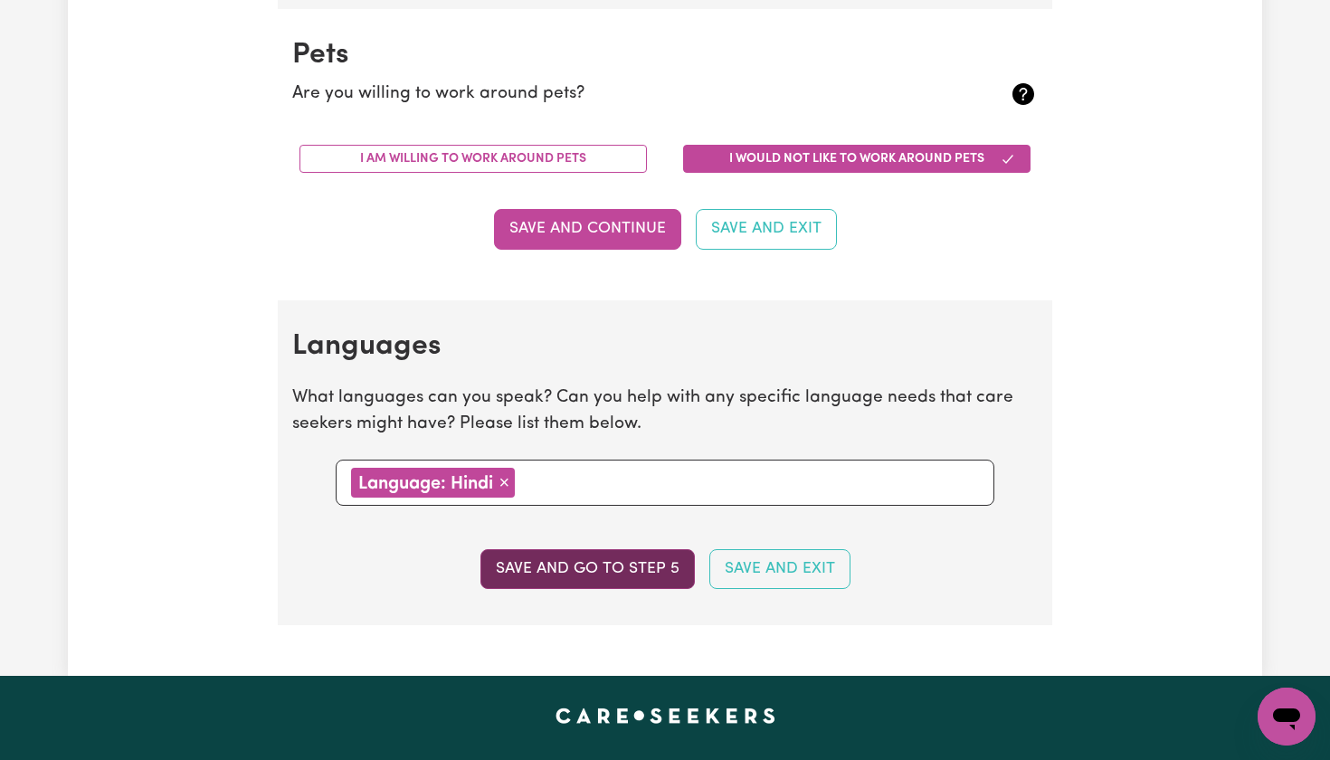
click at [615, 549] on button "Save and go to step 5" at bounding box center [588, 569] width 214 height 40
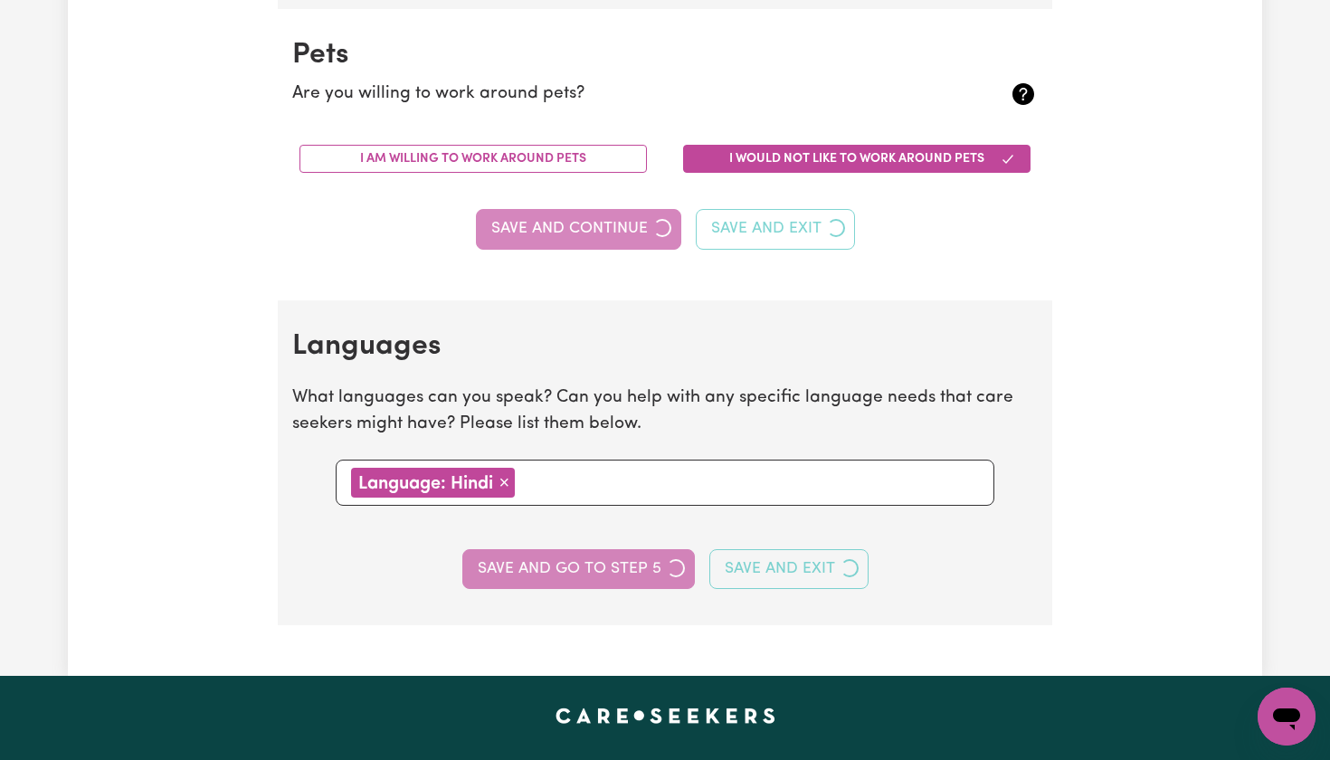
select select "I am working in another industry"
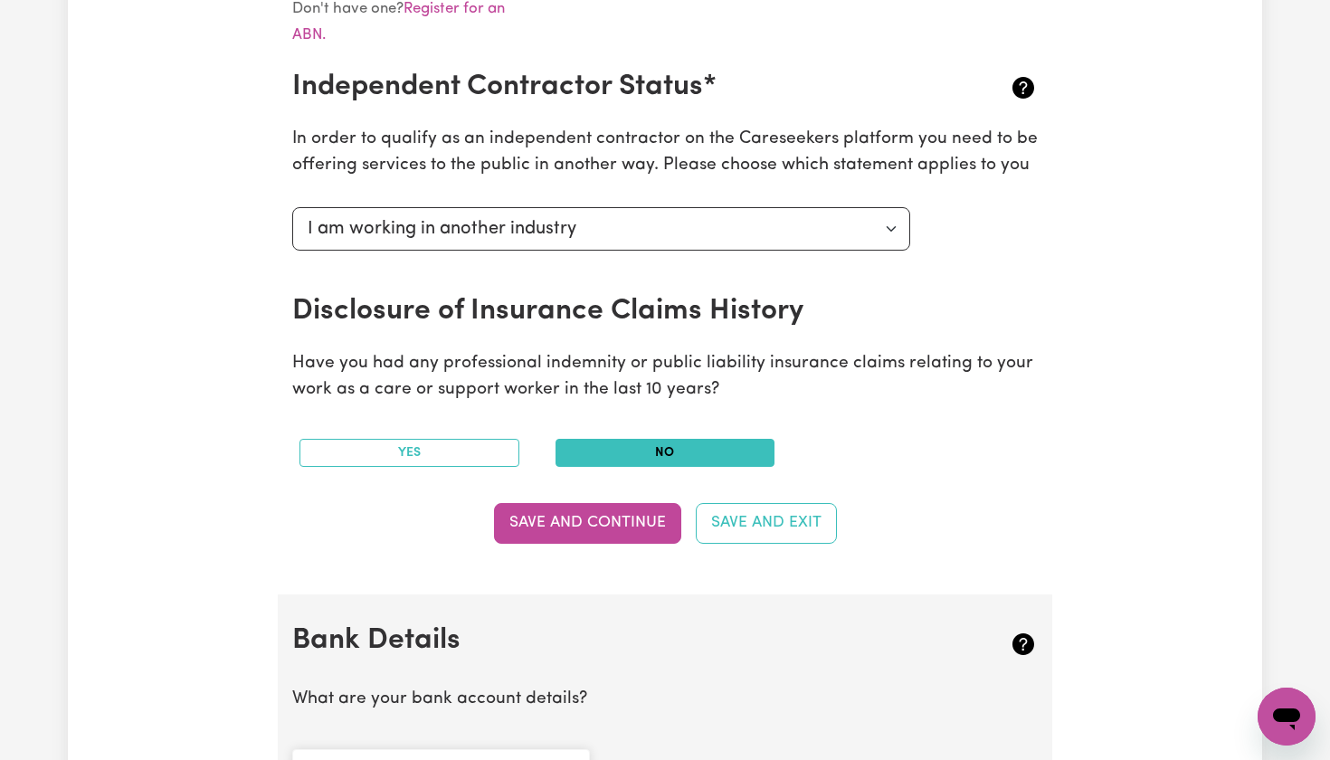
scroll to position [661, 0]
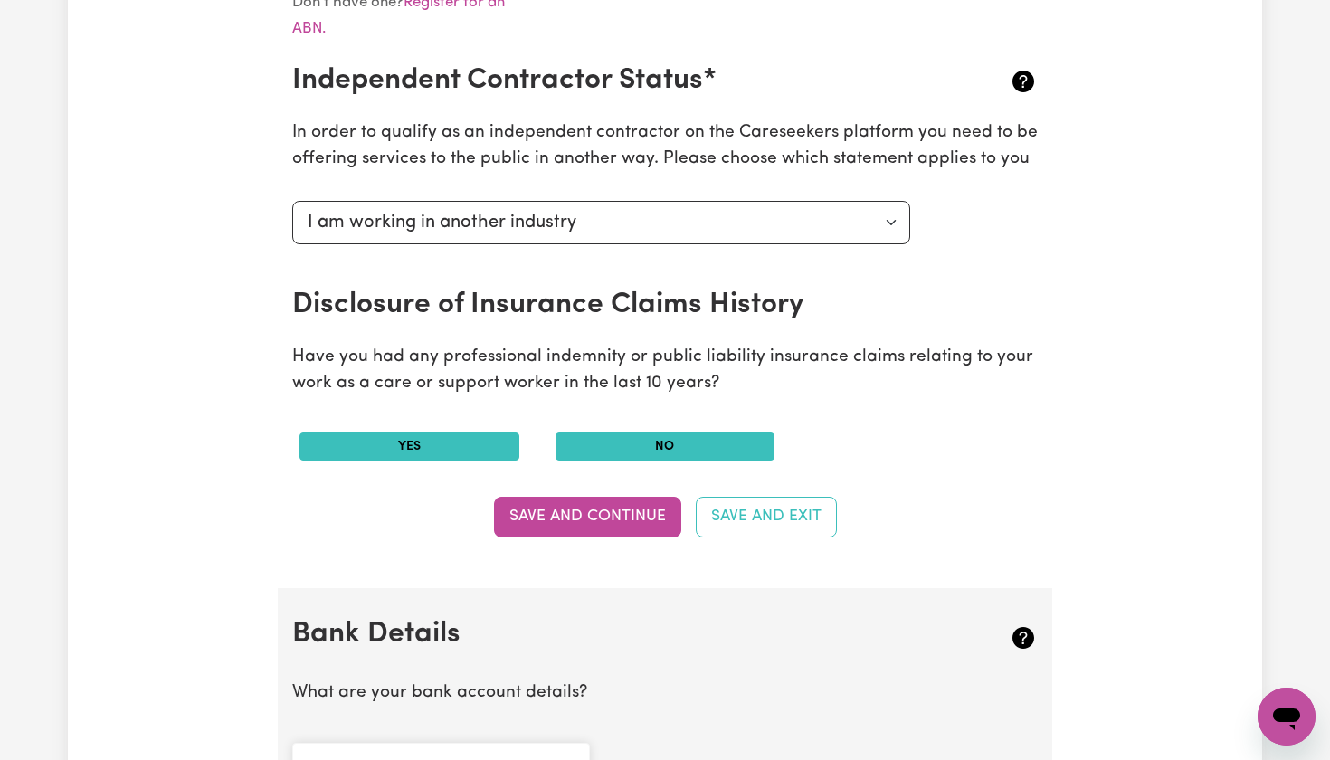
click at [429, 443] on button "Yes" at bounding box center [410, 447] width 220 height 28
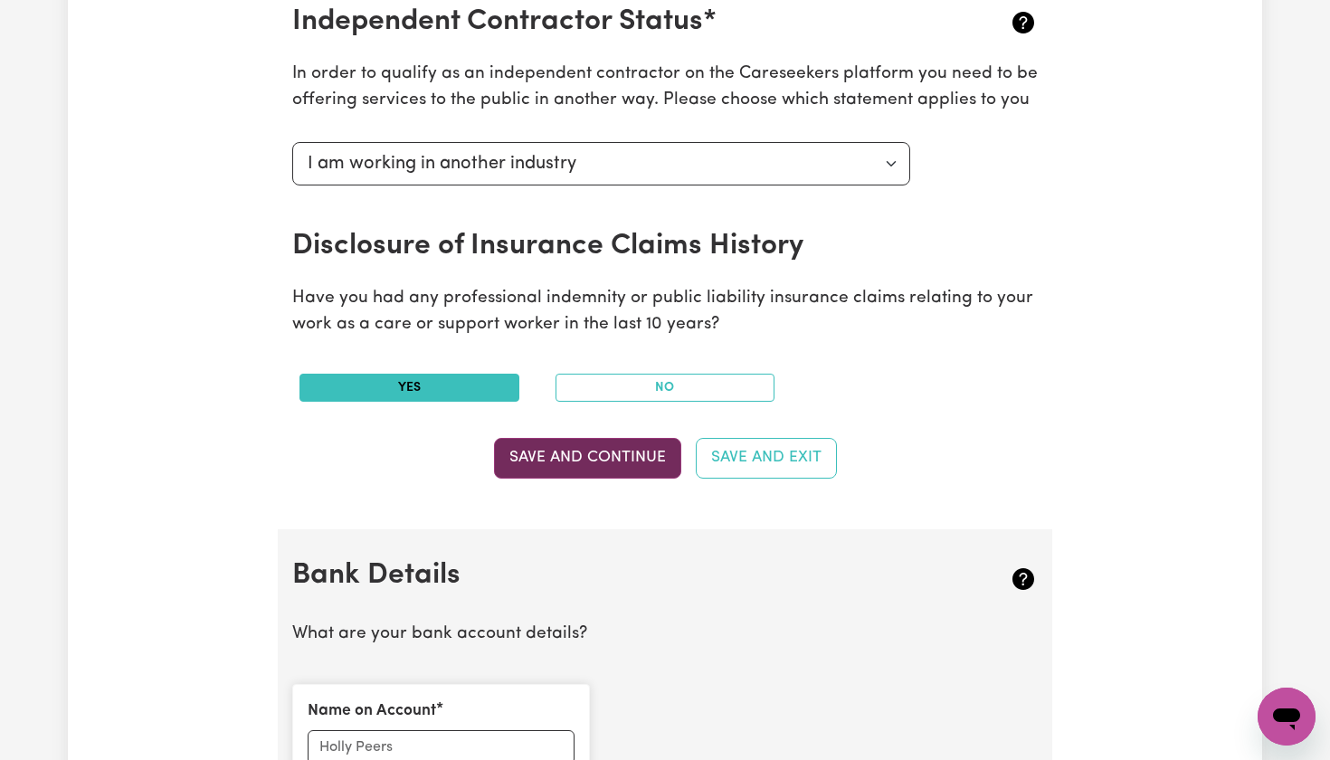
scroll to position [720, 0]
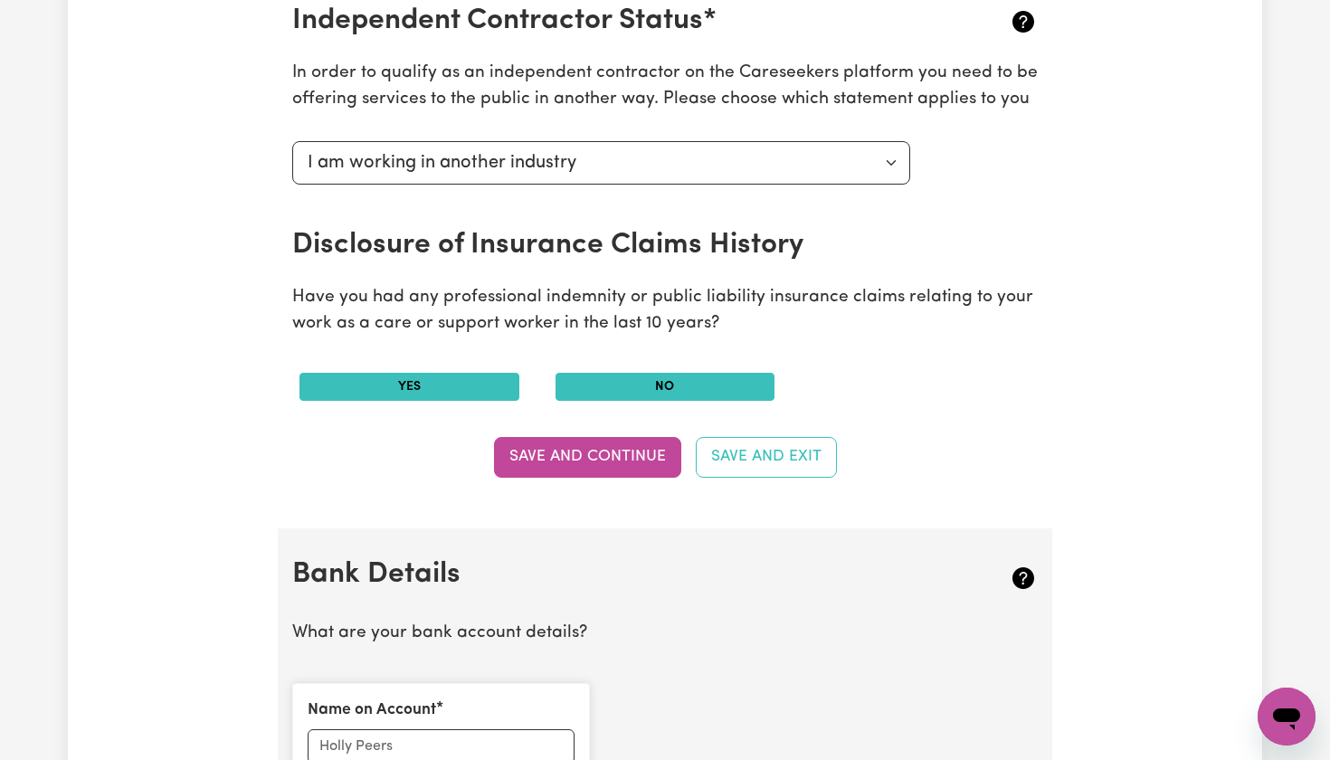
click at [603, 381] on button "No" at bounding box center [666, 387] width 220 height 28
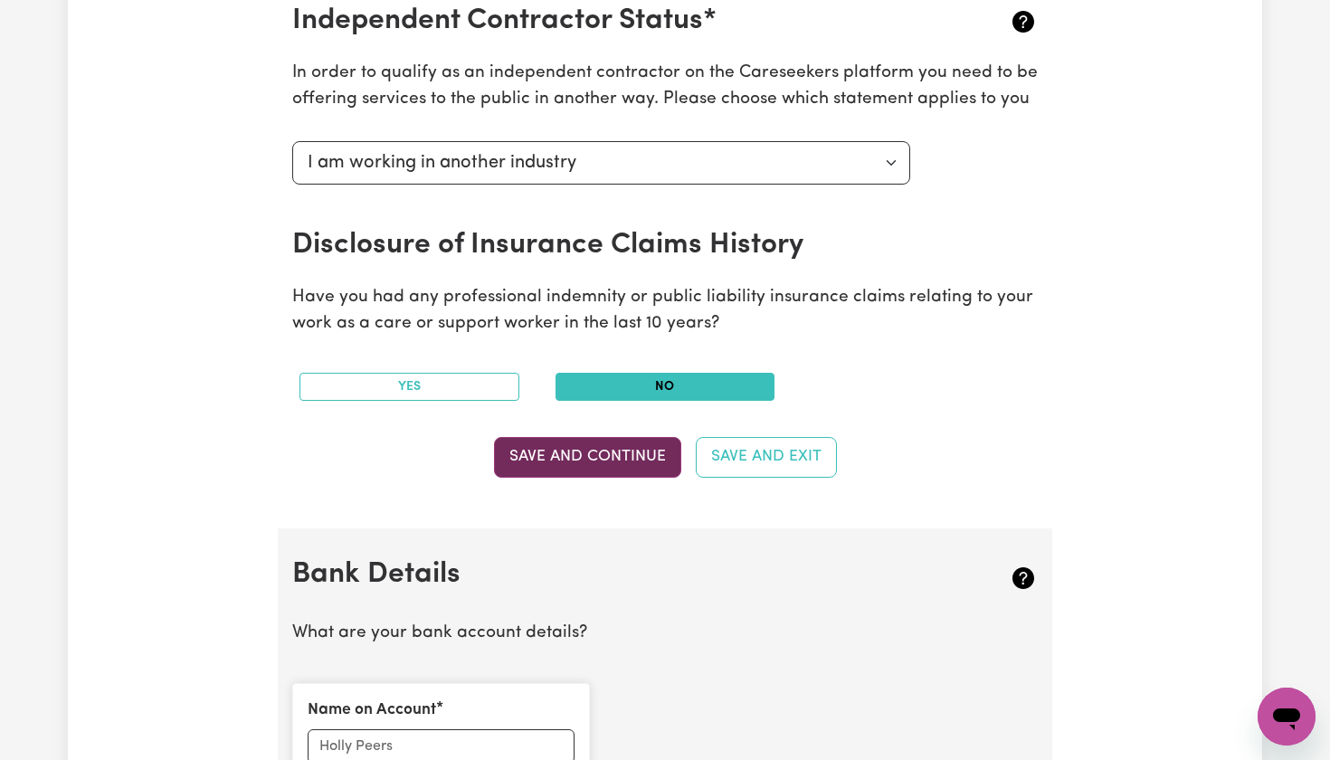
click at [557, 444] on button "Save and Continue" at bounding box center [587, 457] width 187 height 40
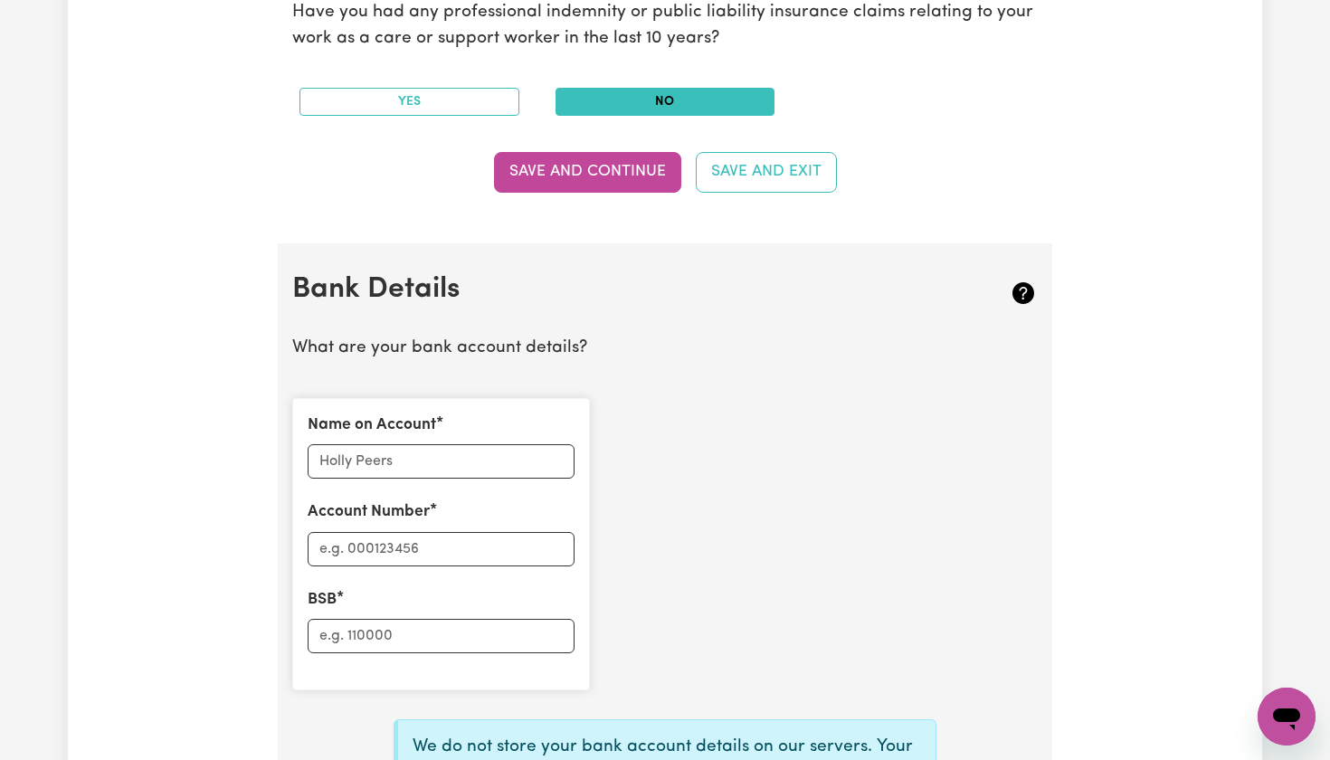
scroll to position [1002, 0]
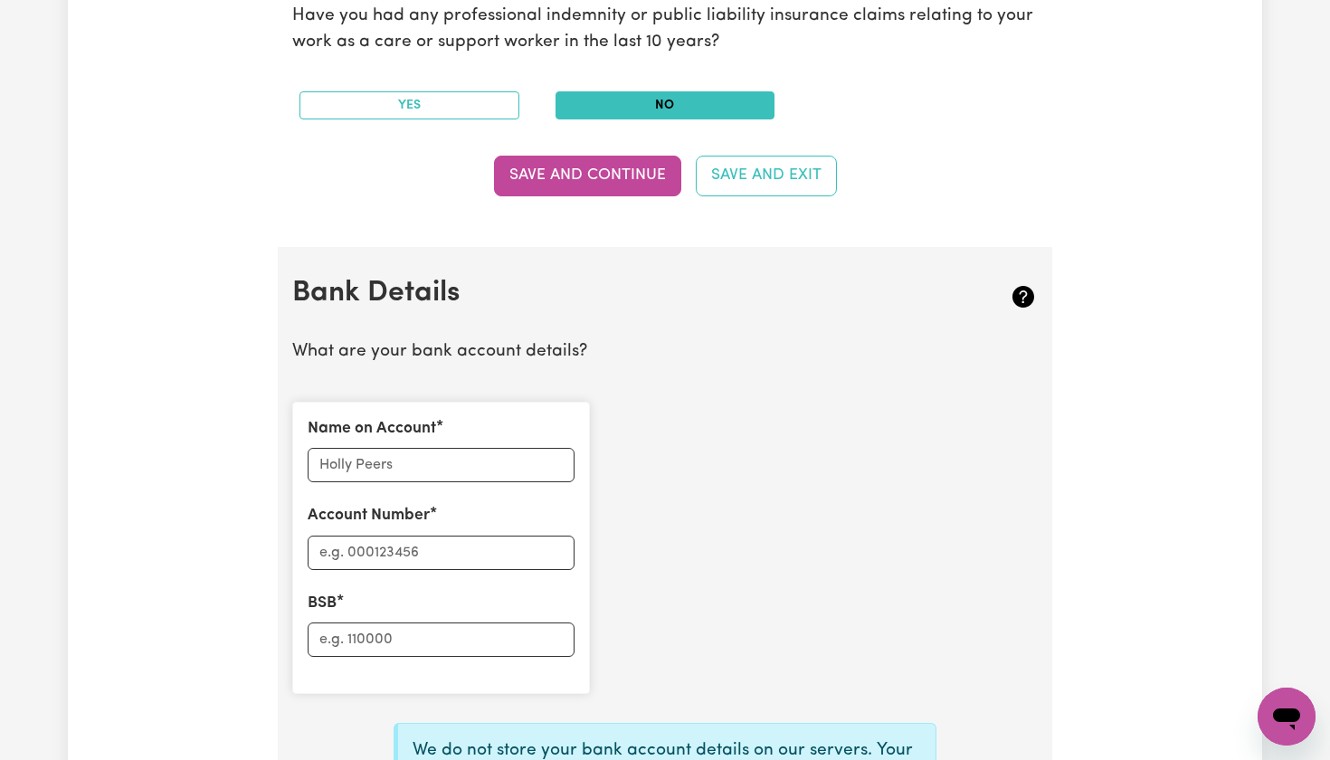
click at [525, 472] on div "Name on Account Account Number BSB" at bounding box center [441, 548] width 298 height 292
click at [524, 461] on input "Name on Account" at bounding box center [441, 465] width 267 height 34
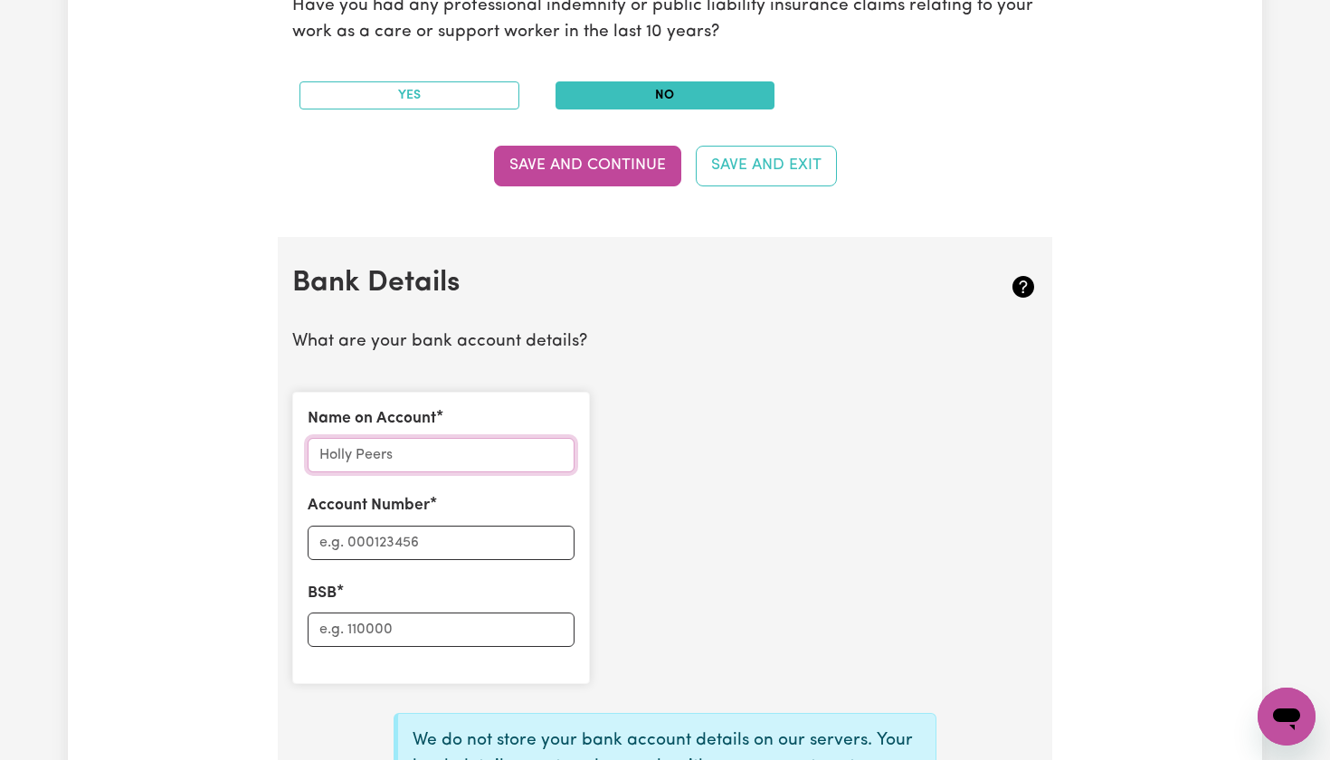
scroll to position [1005, 0]
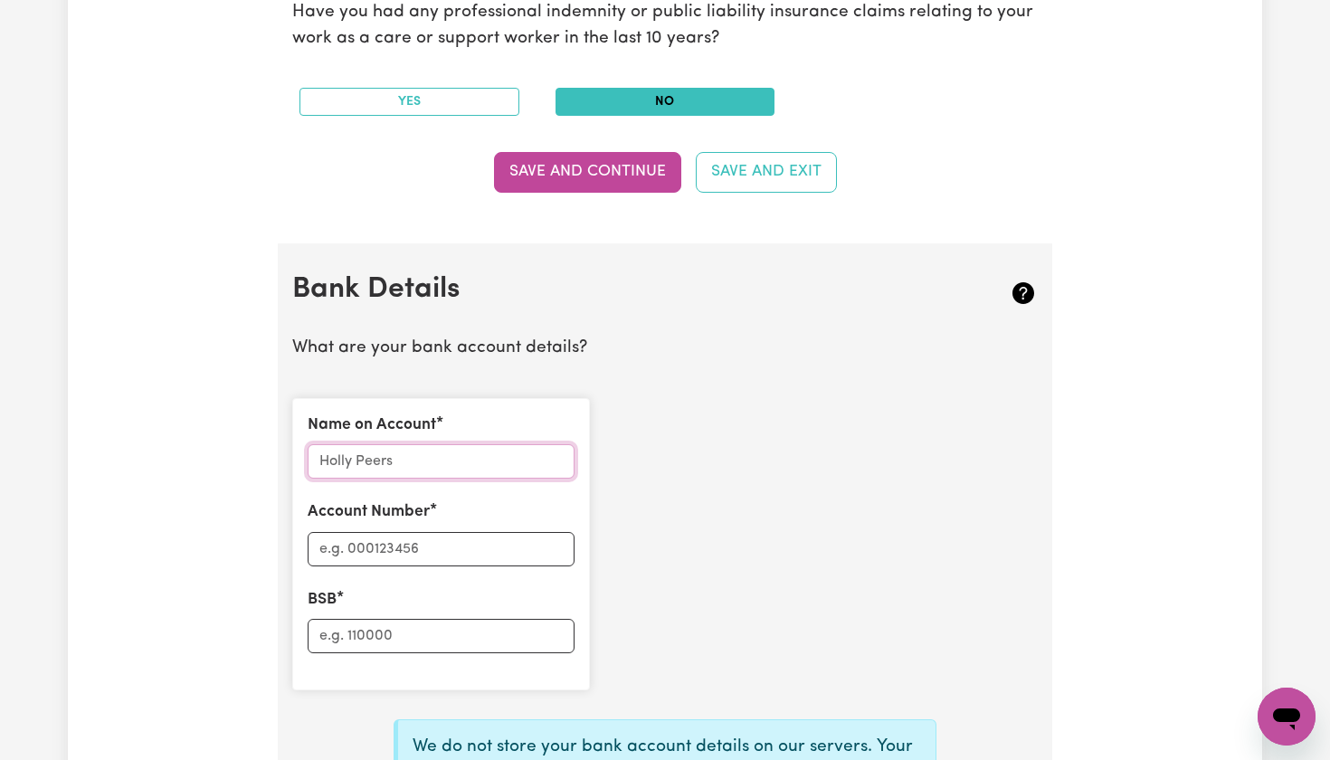
click at [504, 445] on input "Name on Account" at bounding box center [441, 461] width 267 height 34
type input "C"
type input "[PERSON_NAME]"
click at [450, 532] on input "Account Number" at bounding box center [441, 549] width 267 height 34
type input "80556709"
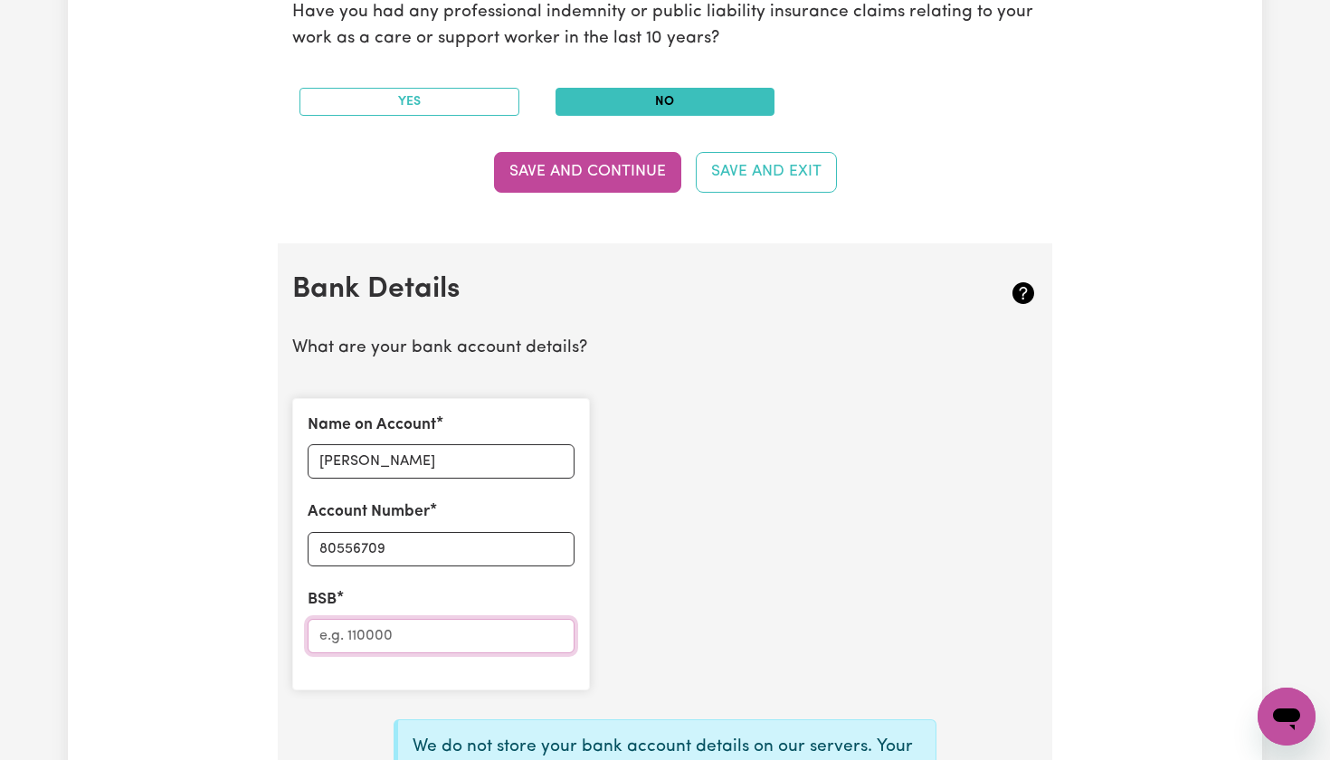
click at [404, 627] on input "BSB" at bounding box center [441, 636] width 267 height 34
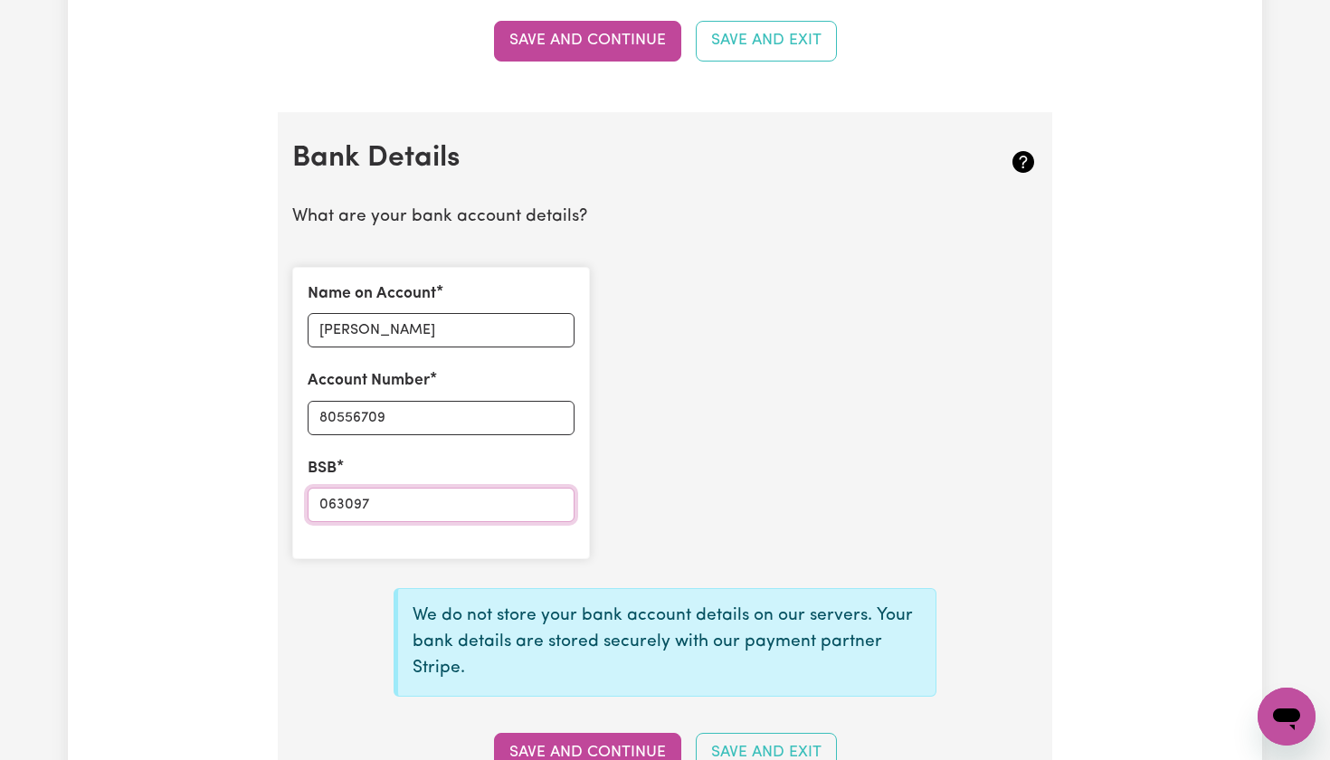
scroll to position [1141, 0]
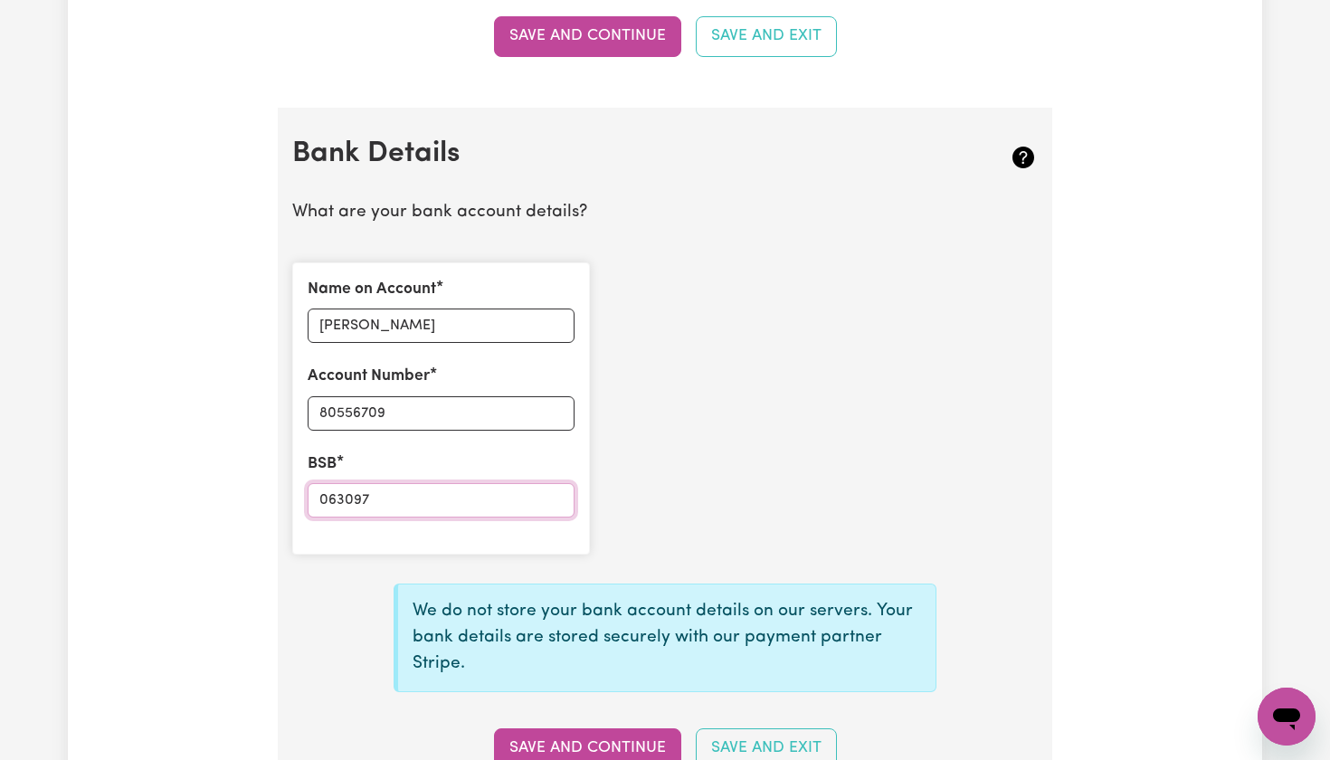
type input "063097"
click at [406, 403] on input "80556709" at bounding box center [441, 413] width 267 height 34
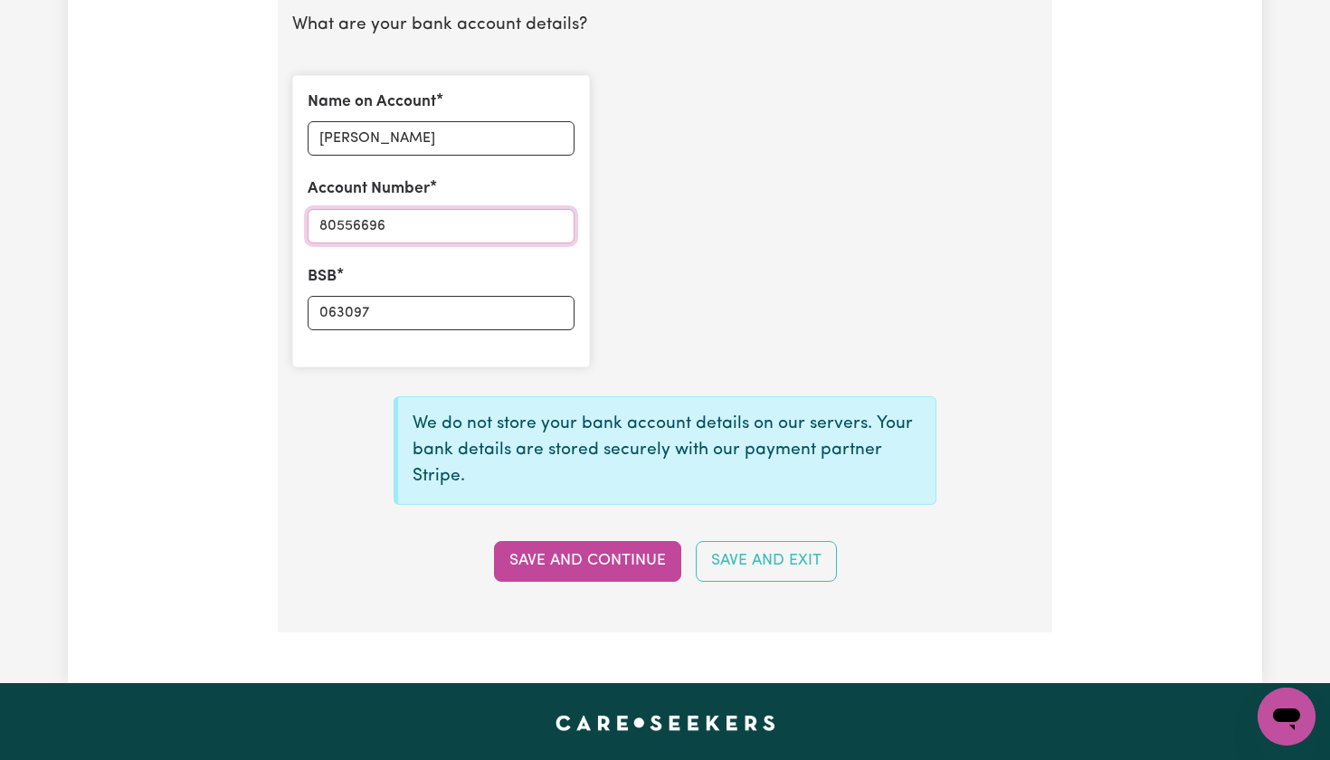
scroll to position [1344, 0]
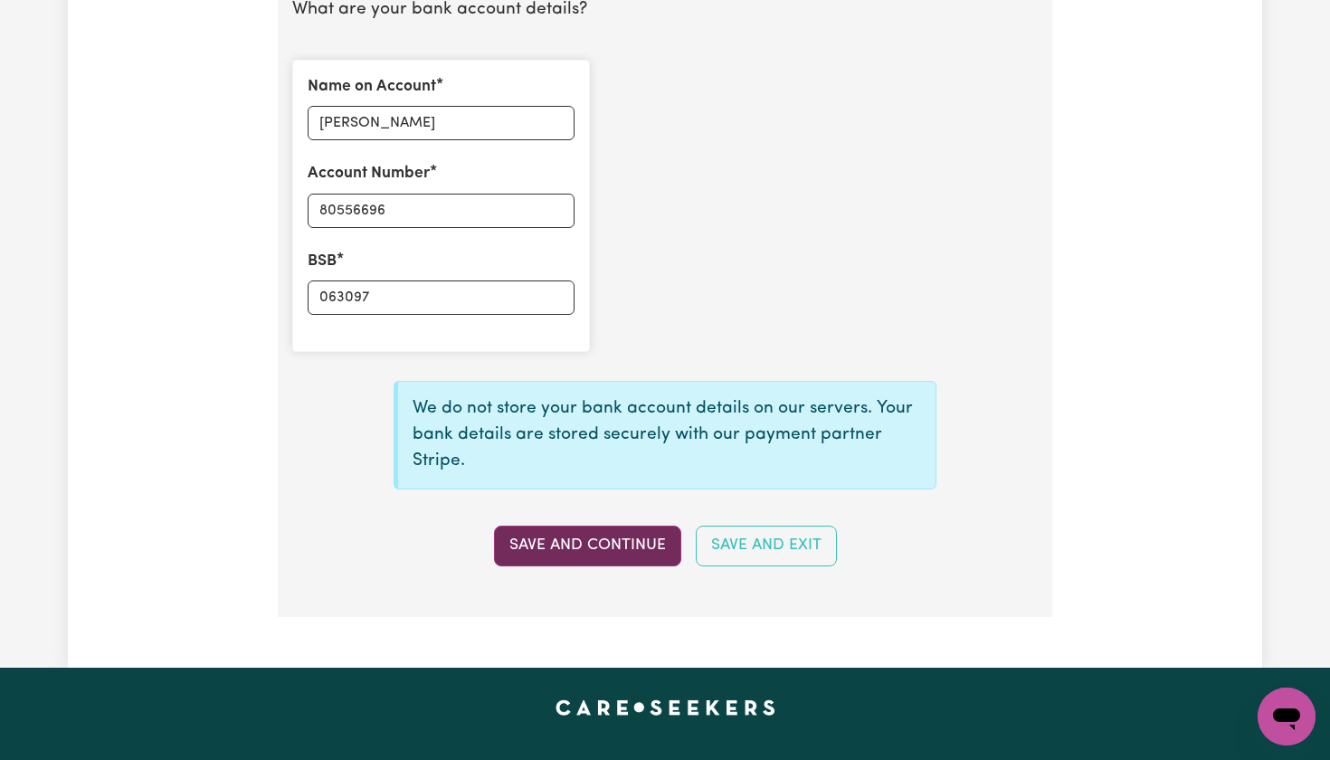
click at [556, 533] on button "Save and Continue" at bounding box center [587, 546] width 187 height 40
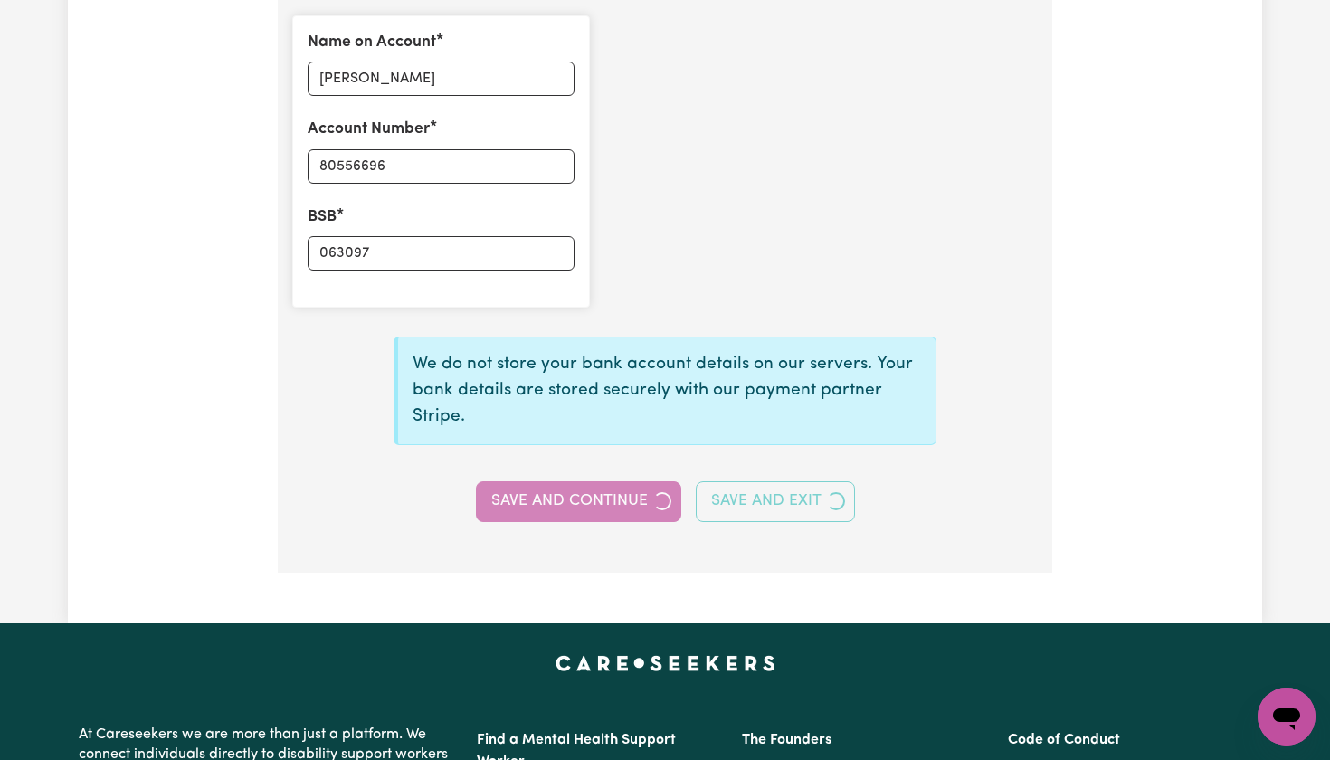
scroll to position [1397, 1]
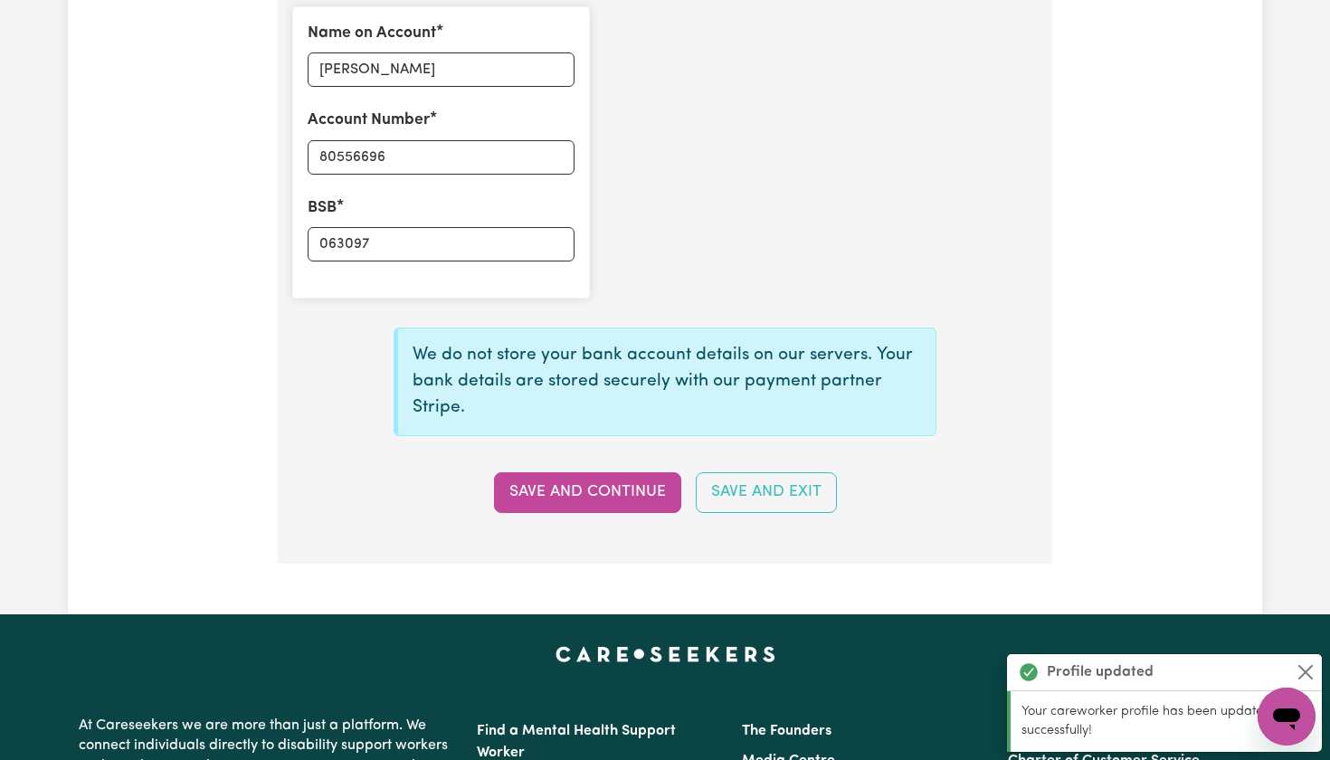
type input "****6696"
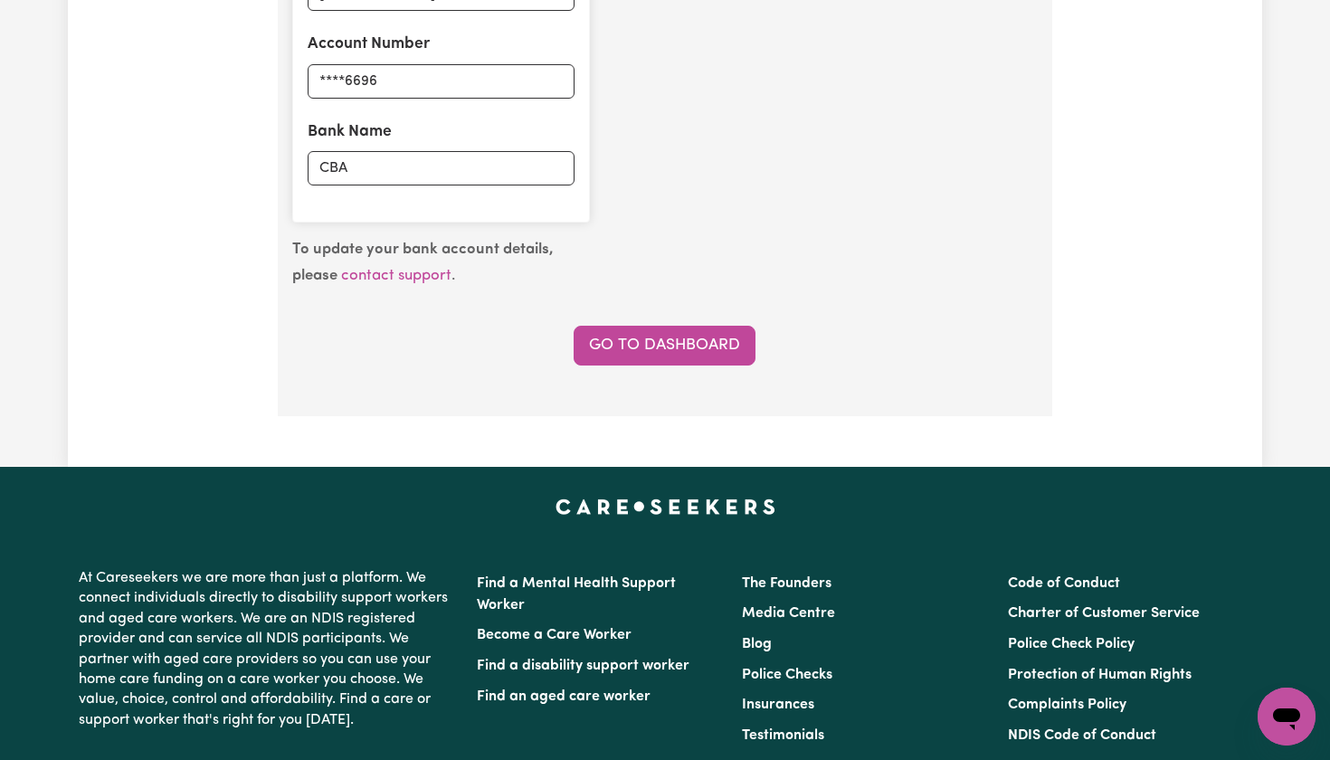
scroll to position [1447, 1]
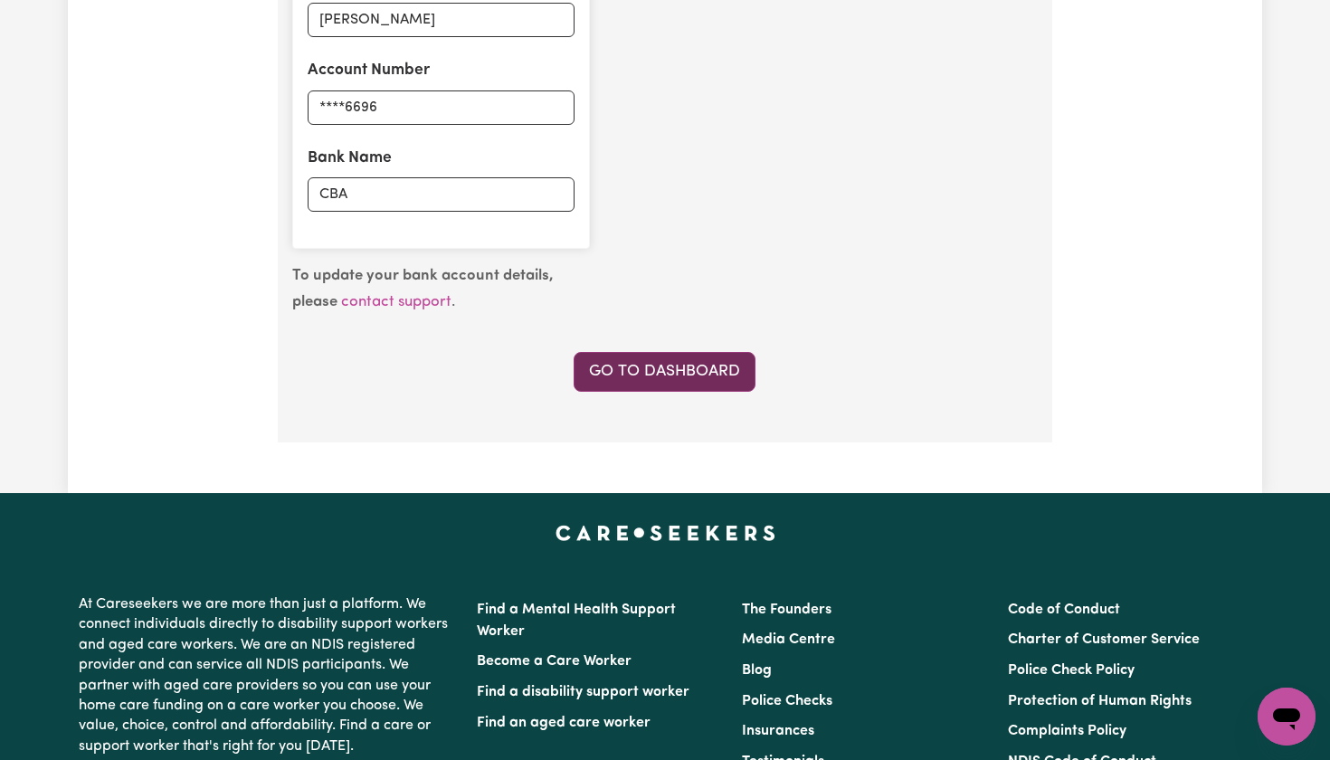
click at [657, 364] on link "Go to Dashboard" at bounding box center [665, 372] width 182 height 40
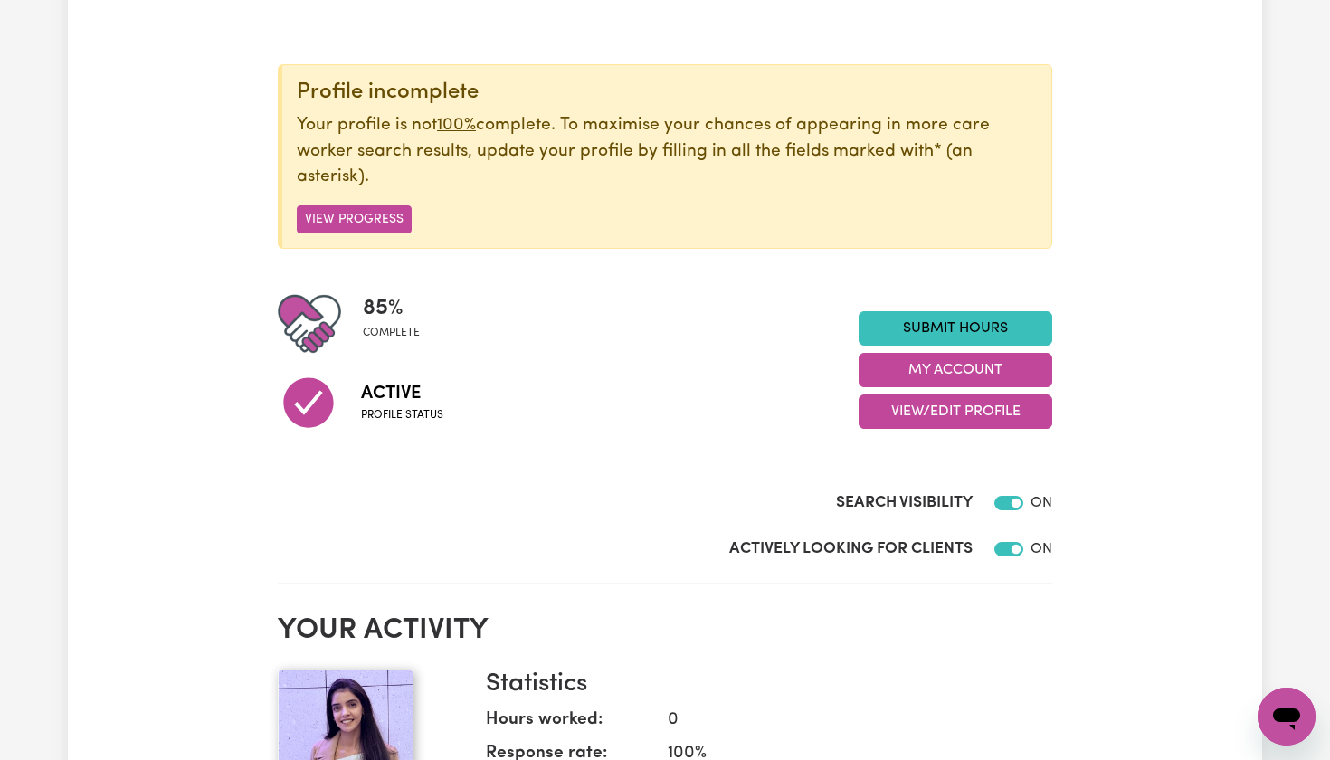
scroll to position [205, 0]
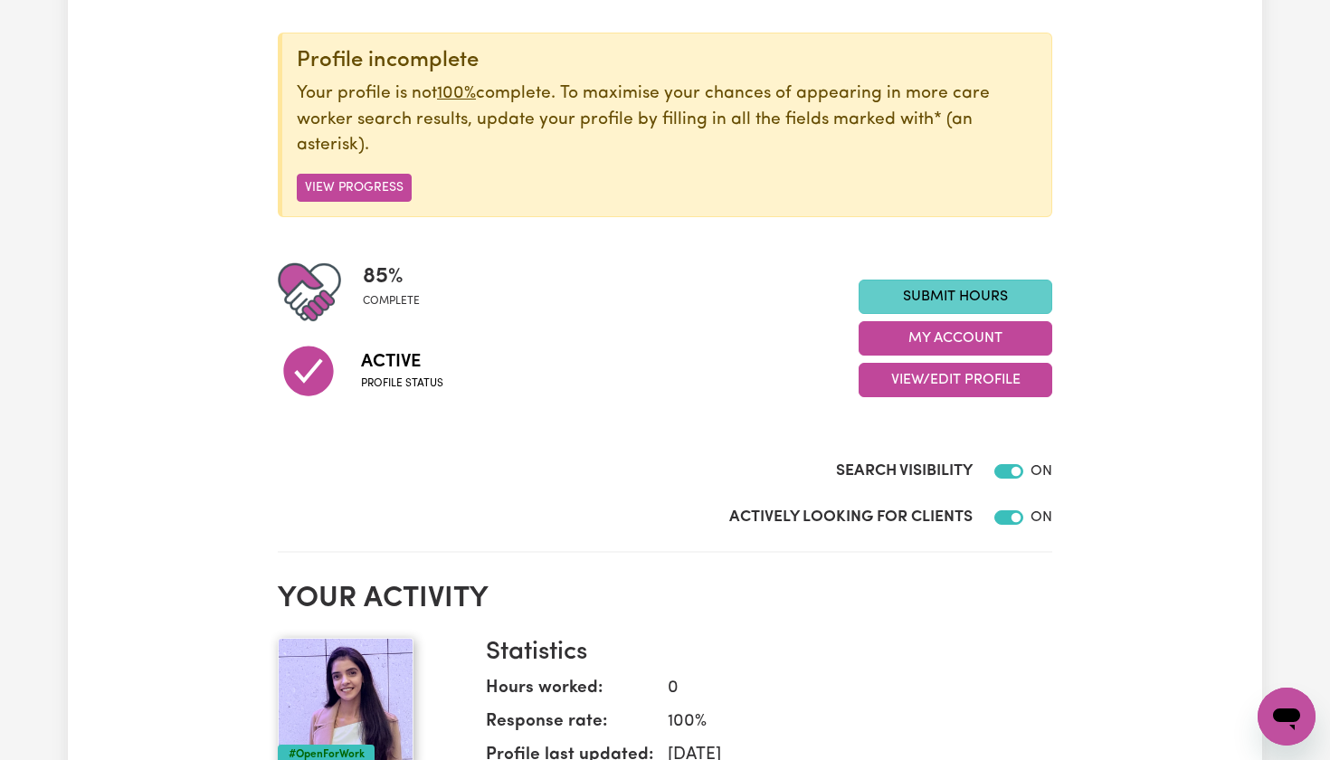
click at [868, 283] on link "Submit Hours" at bounding box center [956, 297] width 194 height 34
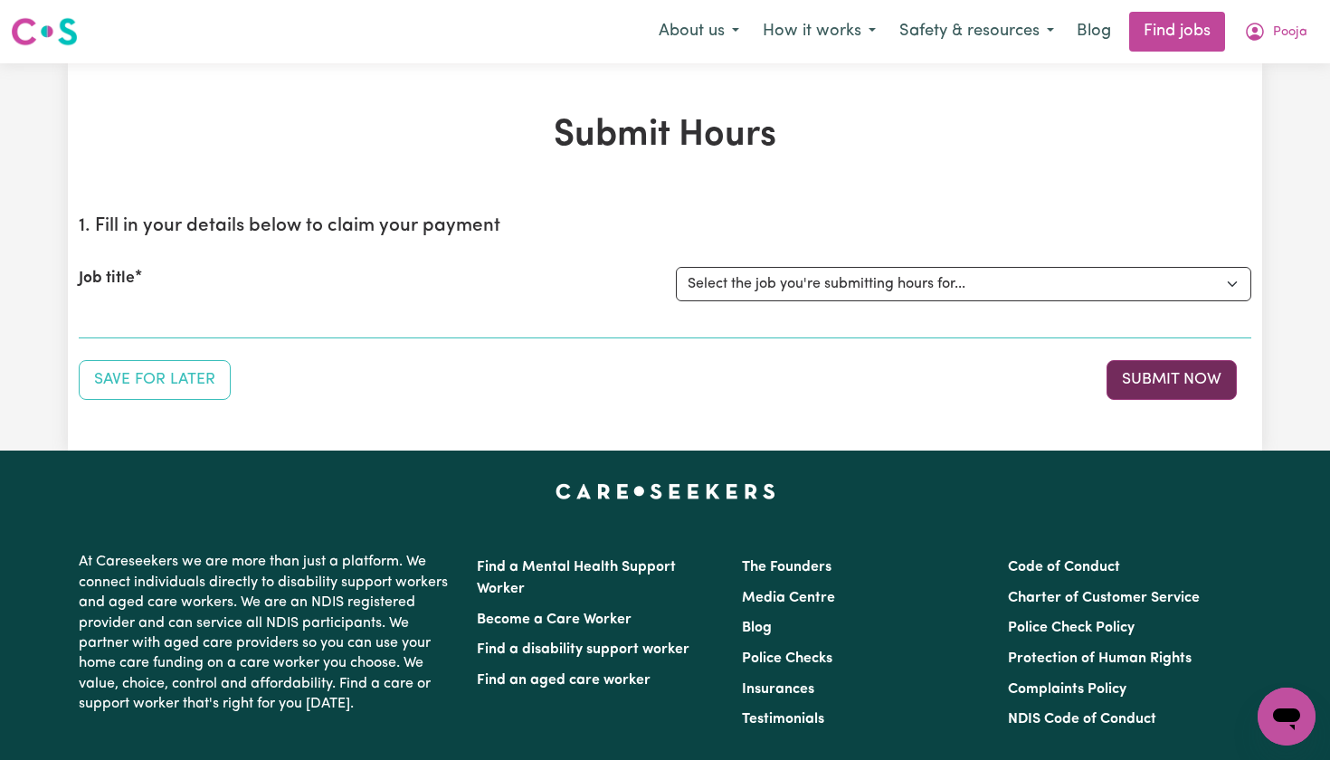
click at [1154, 375] on button "Submit Now" at bounding box center [1172, 380] width 130 height 40
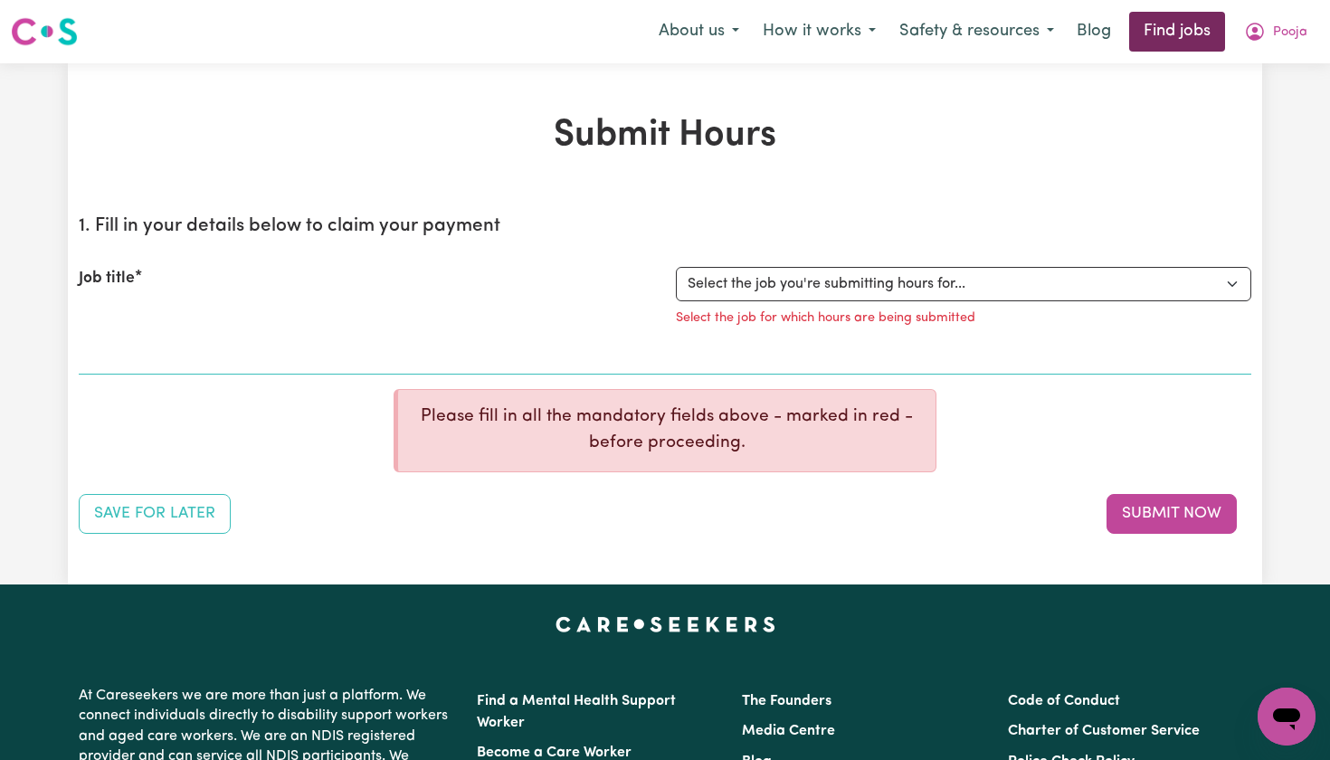
click at [1167, 23] on link "Find jobs" at bounding box center [1177, 32] width 96 height 40
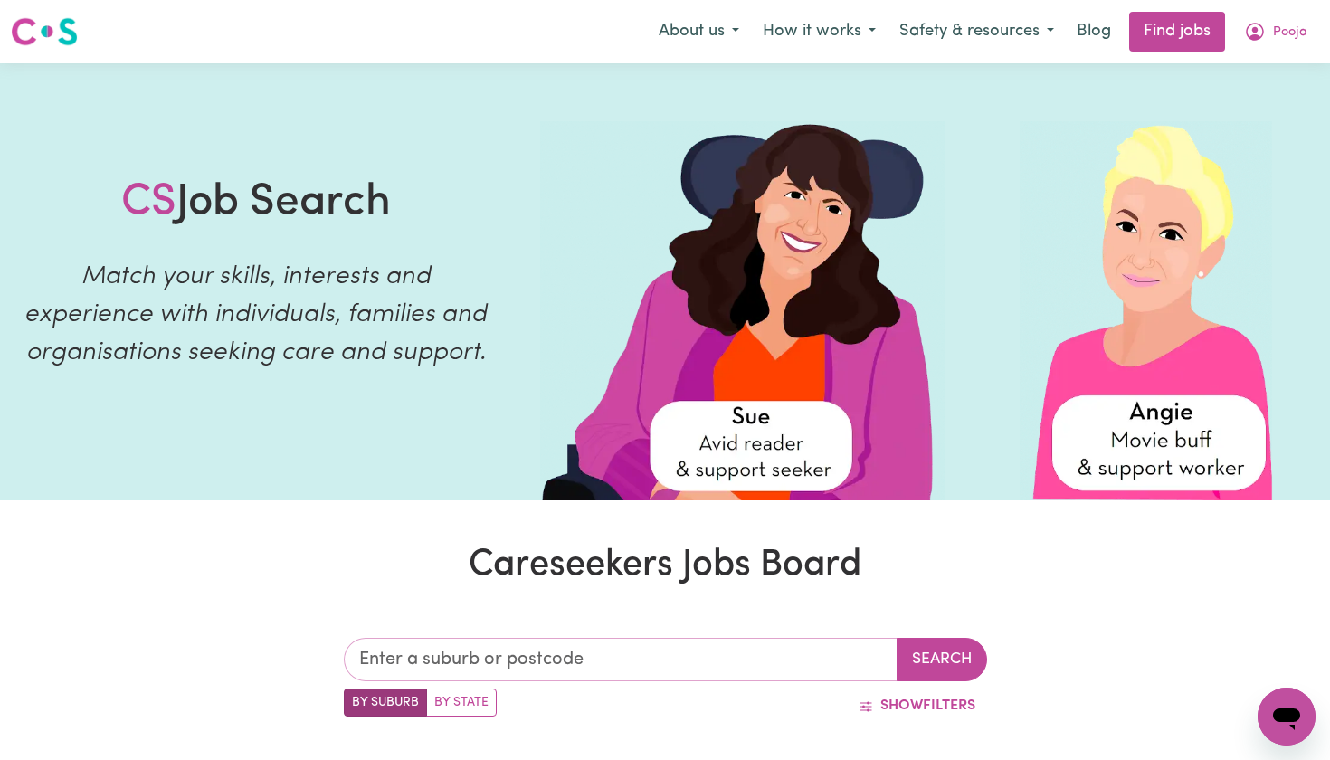
click at [581, 668] on input "text" at bounding box center [621, 659] width 554 height 43
type input "l"
type input "bla"
type input "[GEOGRAPHIC_DATA], [GEOGRAPHIC_DATA], 2439"
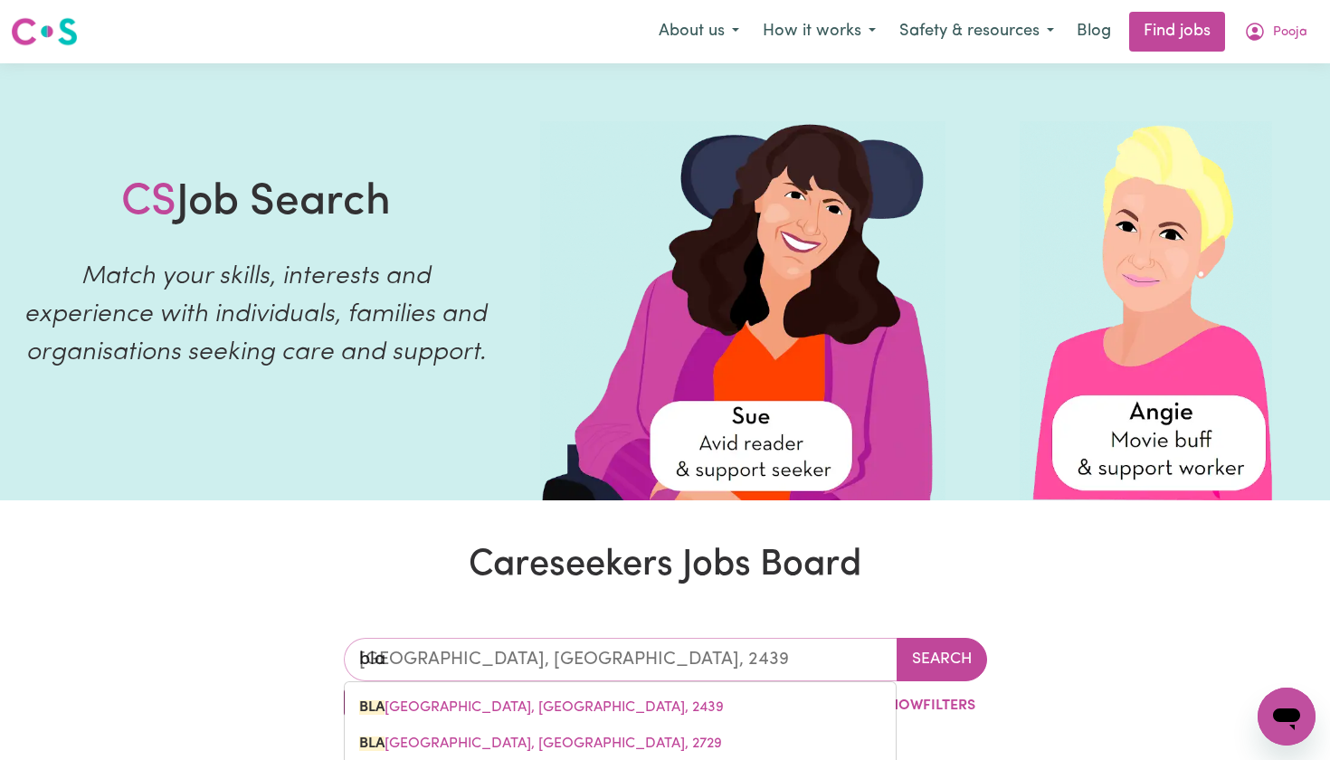
type input "blac"
type input "[STREET_ADDRESS]"
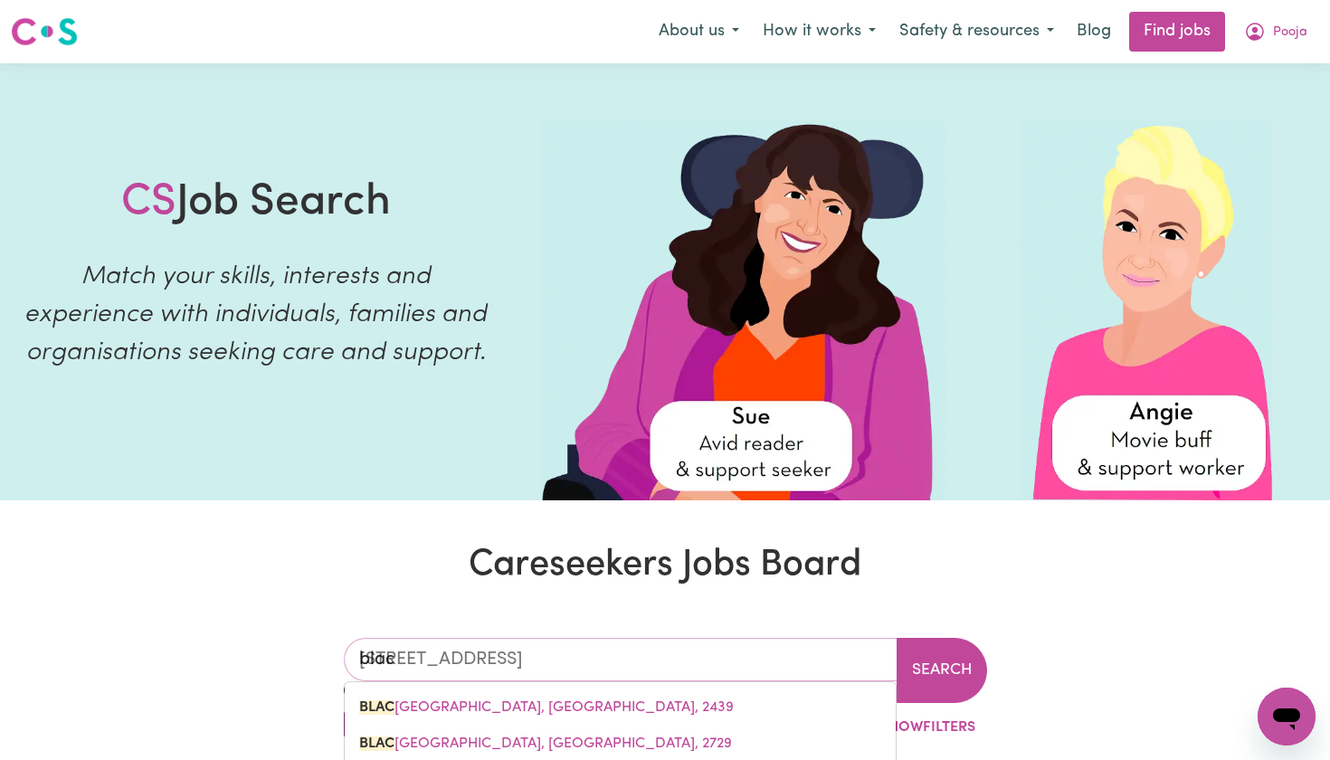
type input "black"
type input "[GEOGRAPHIC_DATA], [GEOGRAPHIC_DATA], 2439"
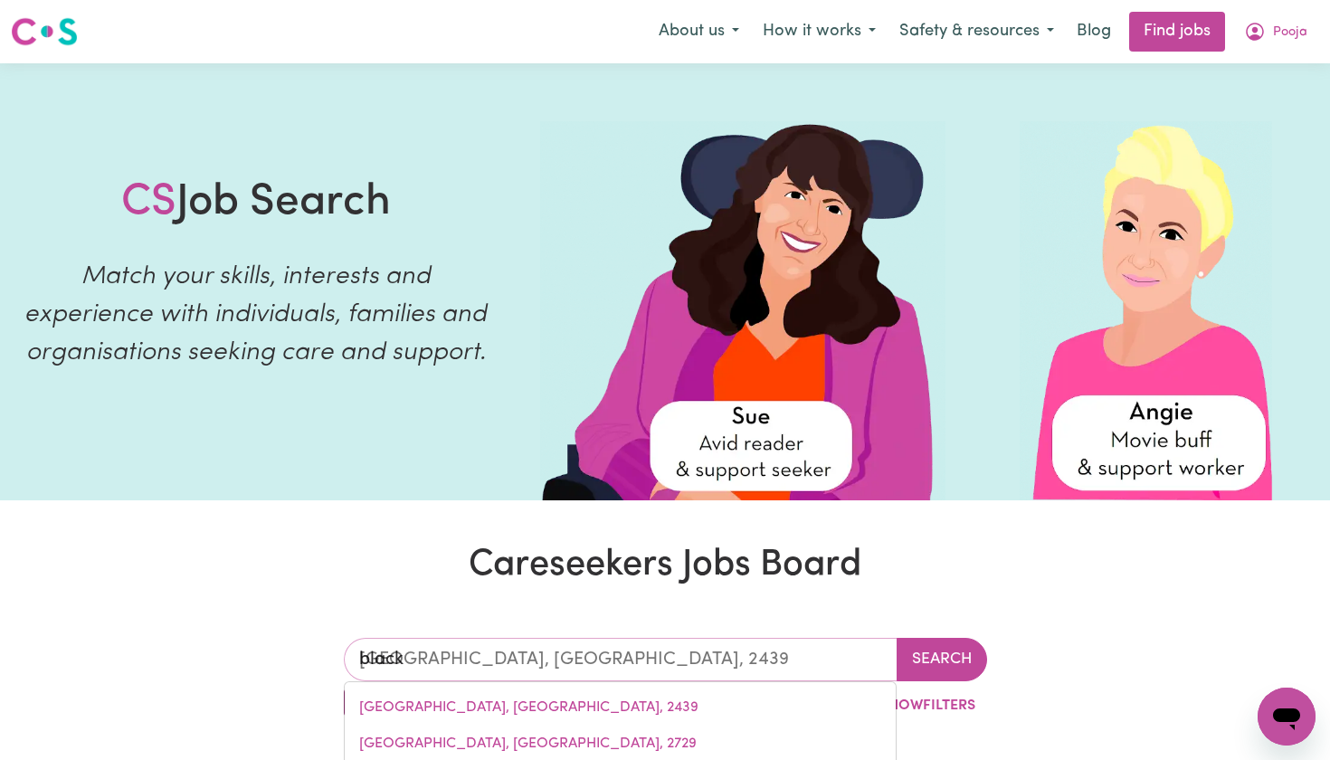
type input "blackt"
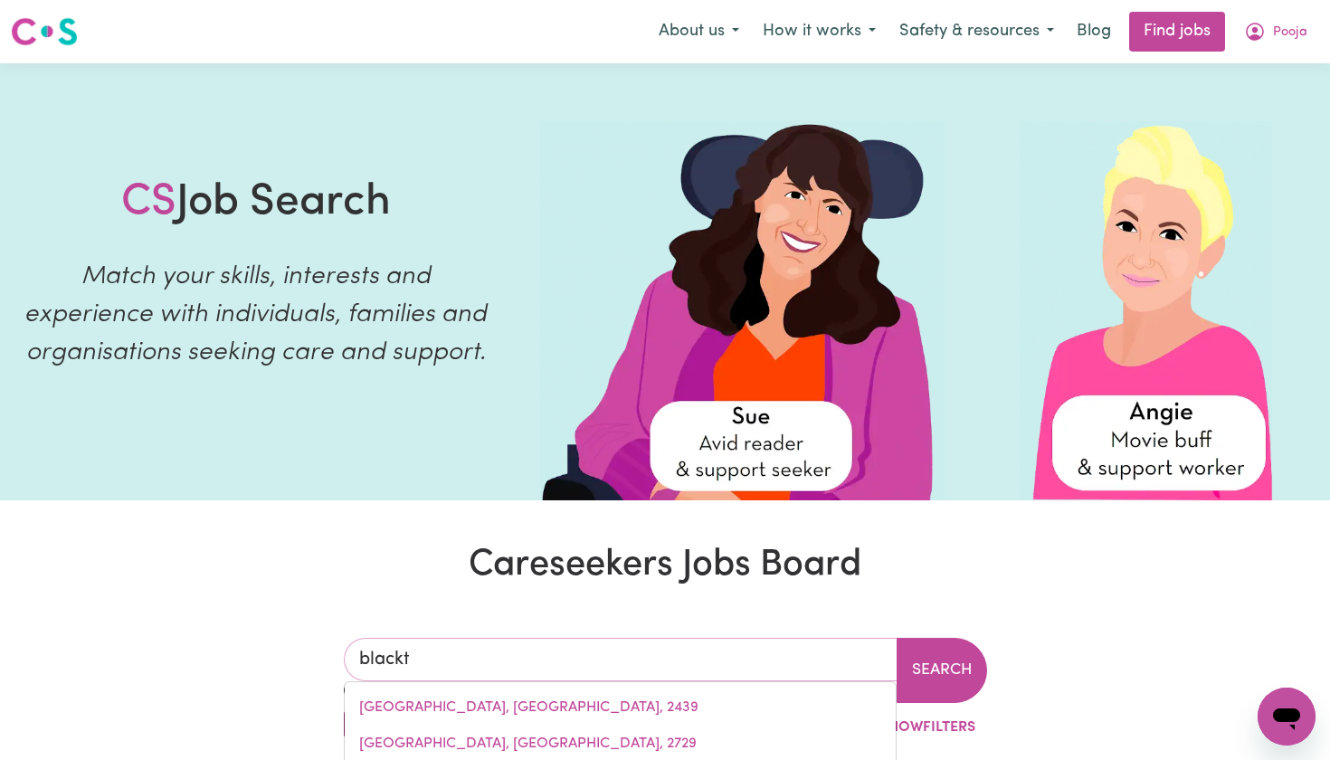
type input "blackto"
type input "blacktoWN, [GEOGRAPHIC_DATA], 2148"
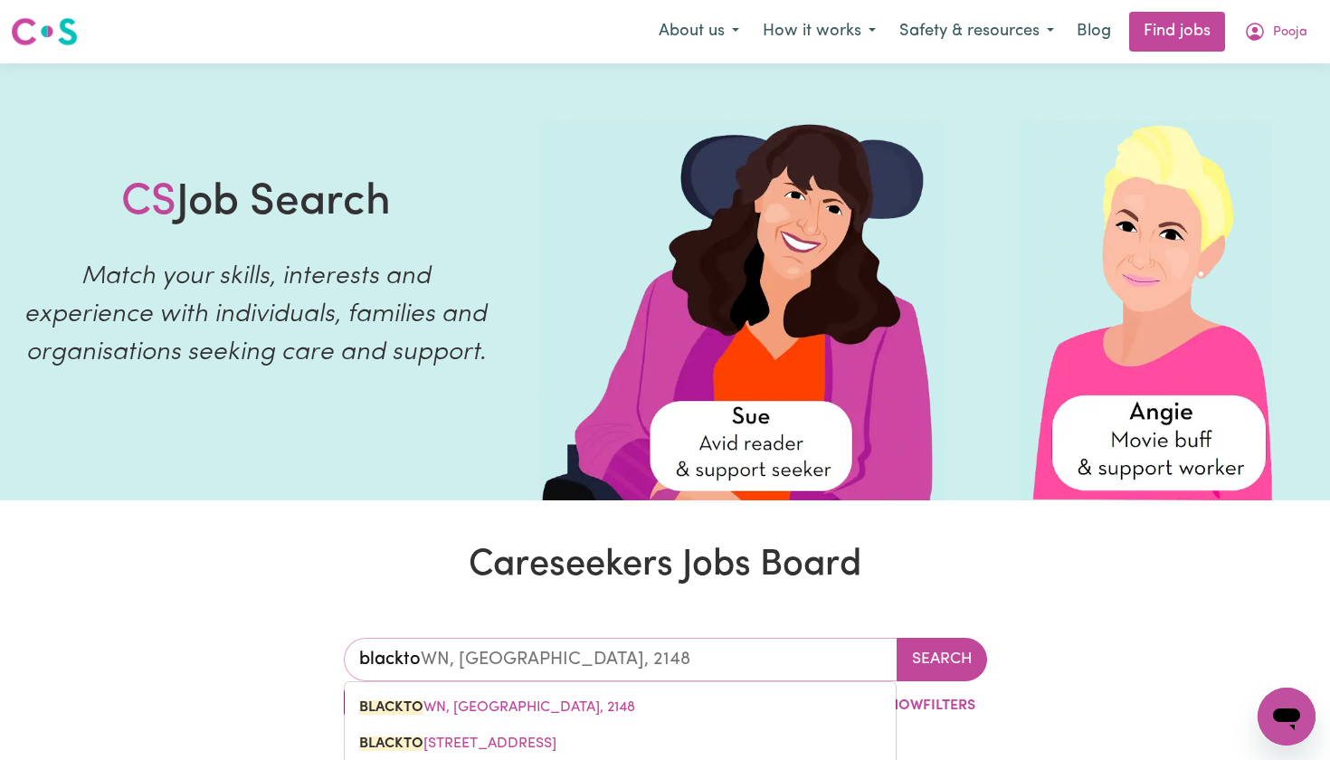
type input "blacktoe"
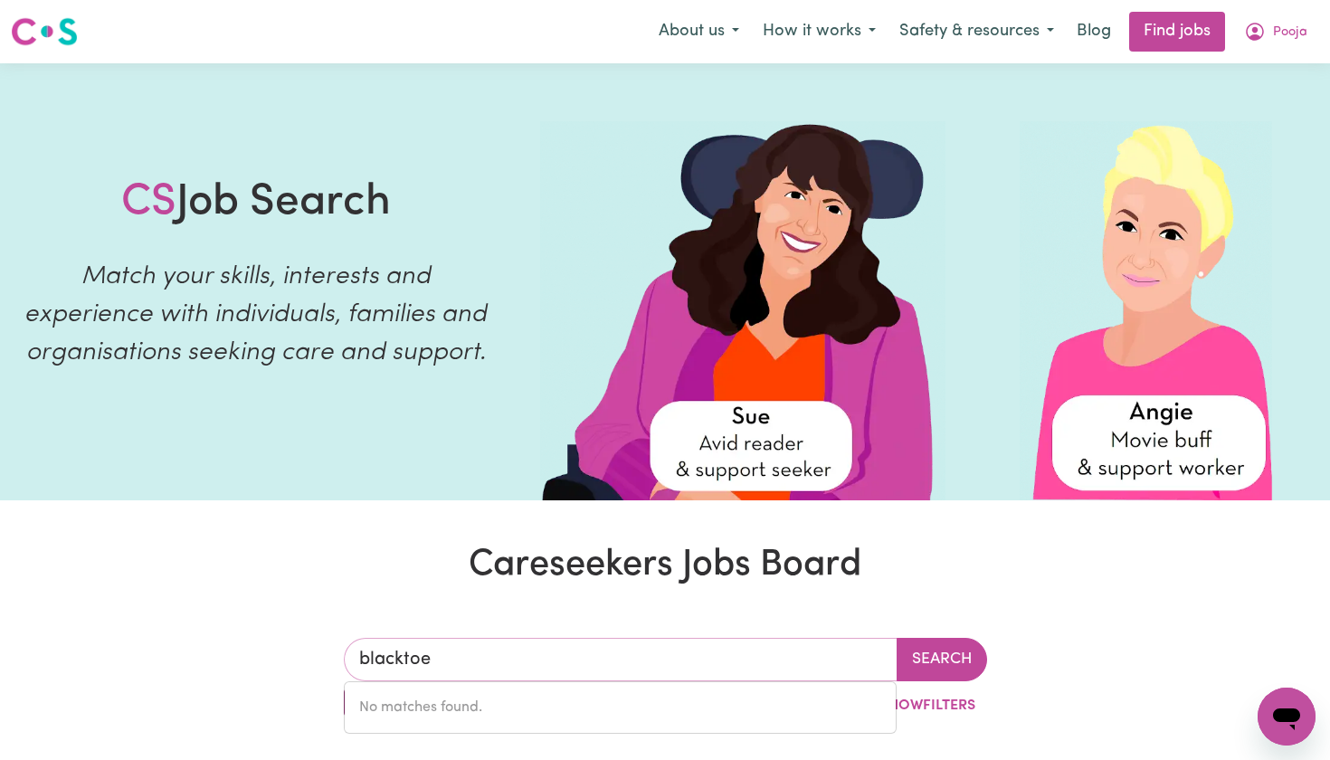
type input "blackto"
type input "blacktoWN, [GEOGRAPHIC_DATA], 2148"
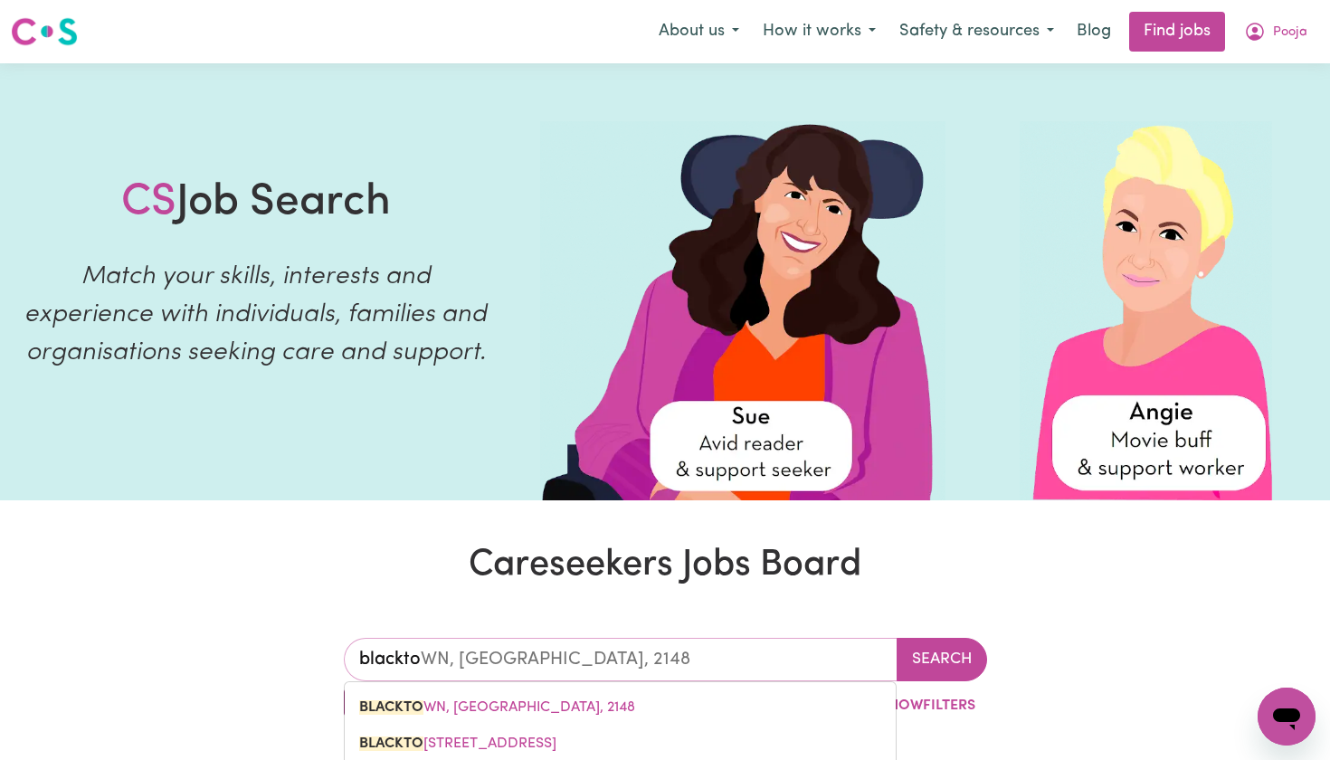
type input "blacktow"
type input "blacktowN, [GEOGRAPHIC_DATA], 2148"
type input "[GEOGRAPHIC_DATA]"
type input "[GEOGRAPHIC_DATA], [GEOGRAPHIC_DATA], 2148"
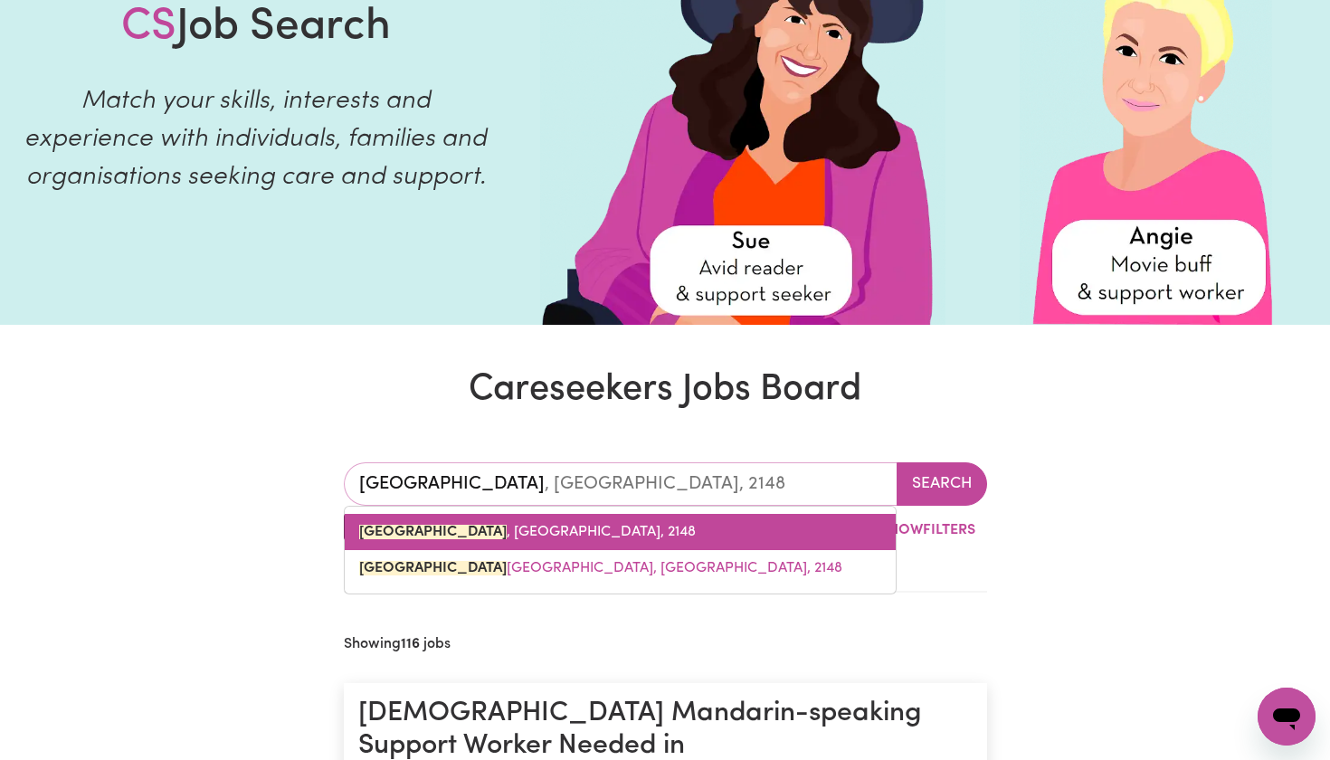
scroll to position [180, 0]
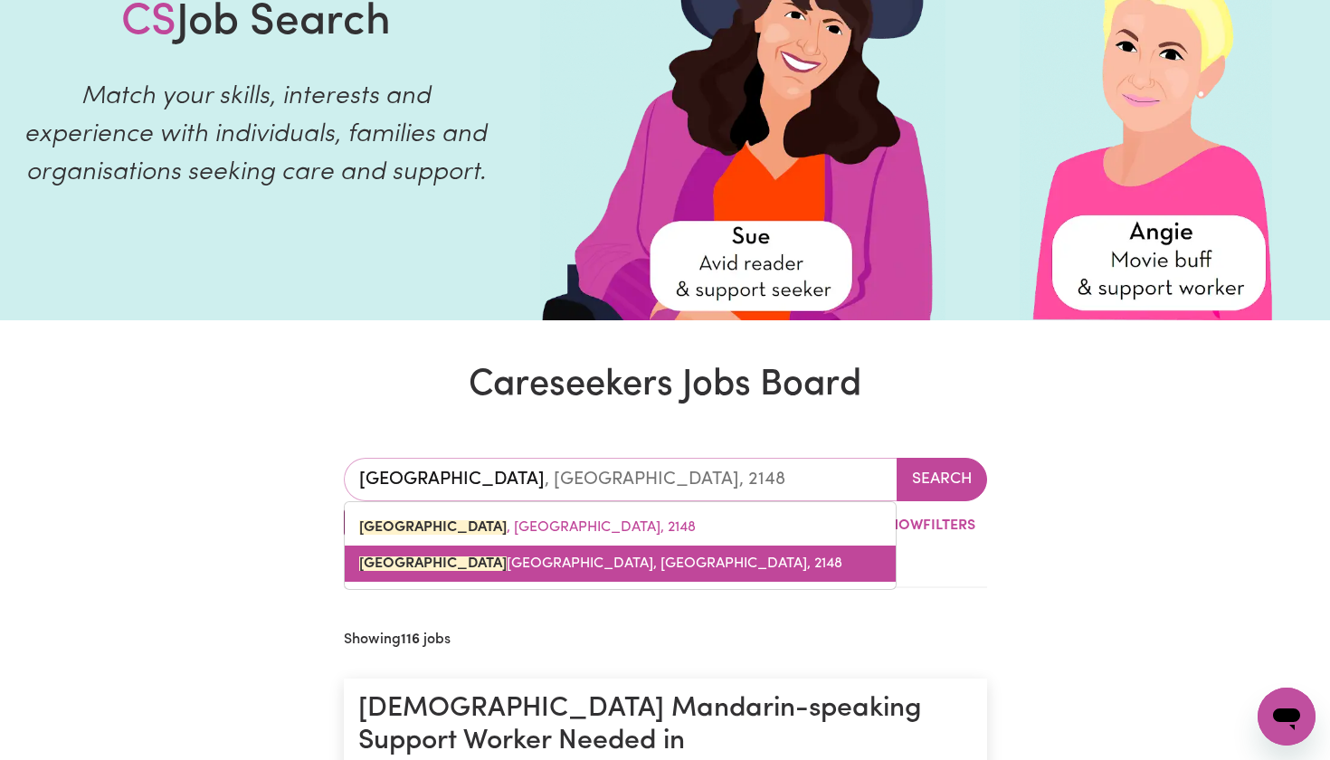
click at [500, 559] on span "[GEOGRAPHIC_DATA], [GEOGRAPHIC_DATA], 2148" at bounding box center [600, 564] width 483 height 14
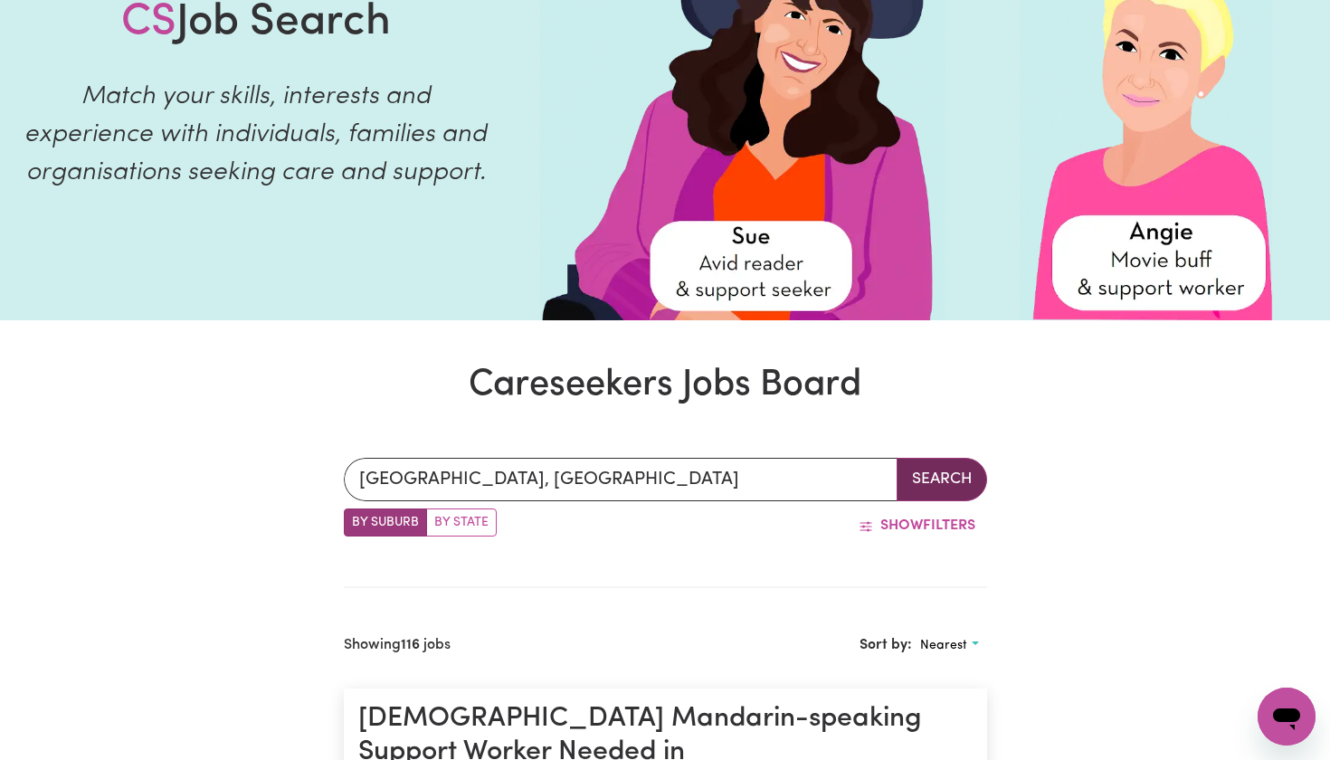
click at [939, 472] on button "Search" at bounding box center [942, 479] width 90 height 43
